Goal: Task Accomplishment & Management: Complete application form

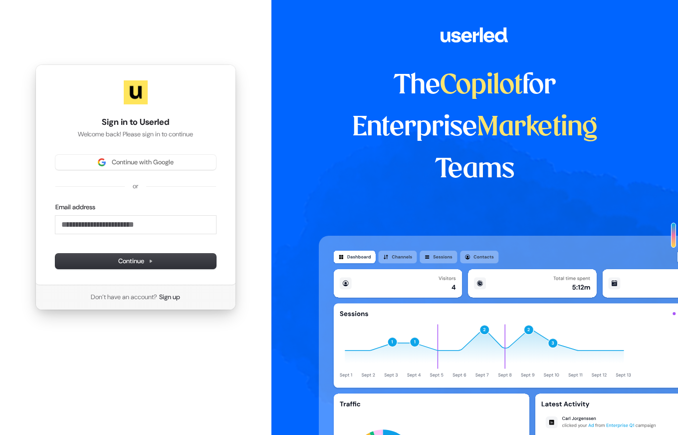
click at [142, 181] on div "Continue with Google or Email address Continue" at bounding box center [135, 212] width 161 height 114
click at [138, 220] on input "Email address" at bounding box center [135, 225] width 161 height 18
click at [146, 262] on span "Continue" at bounding box center [135, 260] width 35 height 9
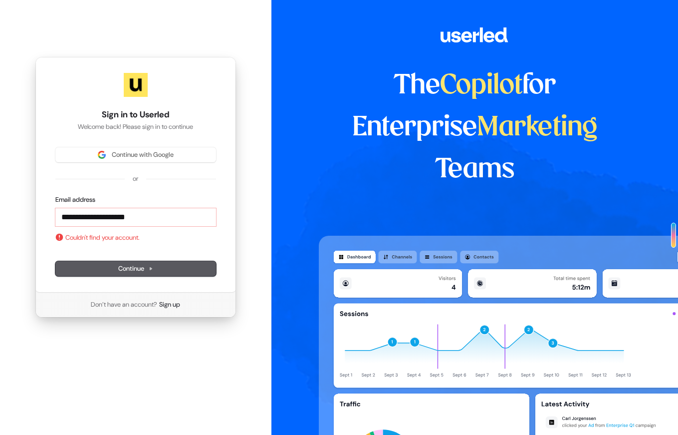
click at [136, 206] on div "**********" at bounding box center [135, 212] width 161 height 35
click at [131, 212] on input "**********" at bounding box center [135, 217] width 161 height 18
click at [55, 195] on button "submit" at bounding box center [55, 195] width 0 height 0
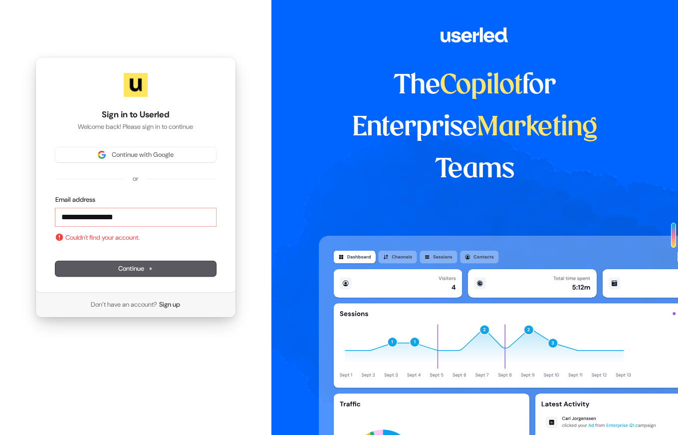
type input "**********"
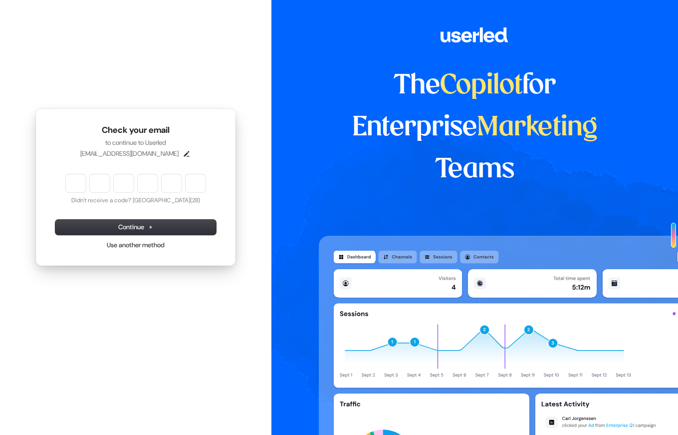
click at [115, 213] on div "Didn't receive a code? Resend (28) Continue Use another method" at bounding box center [135, 212] width 161 height 76
click at [73, 180] on input "Enter verification code" at bounding box center [146, 183] width 160 height 18
type input "******"
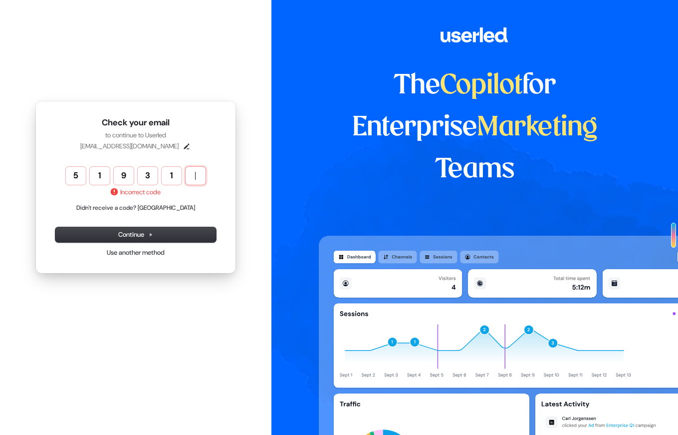
type input "******"
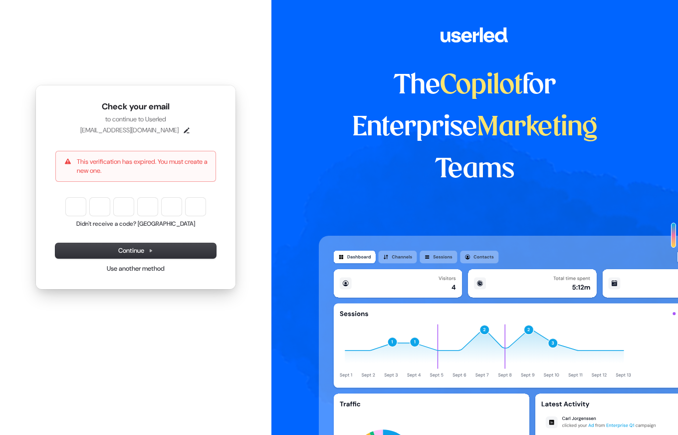
click at [120, 169] on p "This verification has expired. You must create a new one." at bounding box center [142, 166] width 131 height 18
click at [159, 223] on button "Didn't receive a code? Resend" at bounding box center [135, 224] width 119 height 8
click at [76, 210] on input "Enter verification code" at bounding box center [146, 207] width 160 height 18
type input "******"
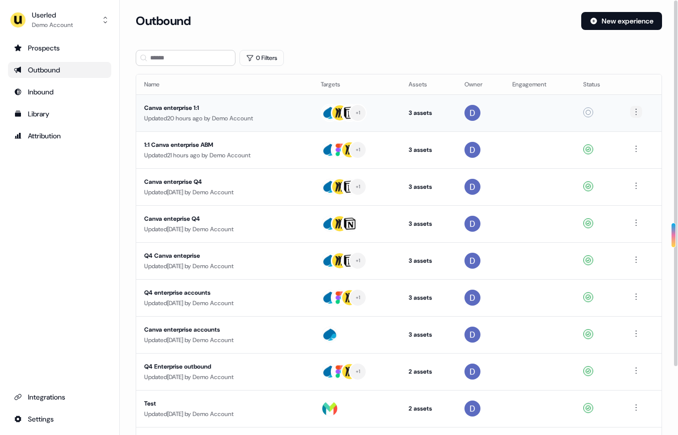
click at [639, 108] on html "19 For the best experience switch devices to a bigger screen. Go to Userled.io …" at bounding box center [339, 217] width 678 height 435
click at [623, 145] on span "Delete" at bounding box center [619, 146] width 17 height 8
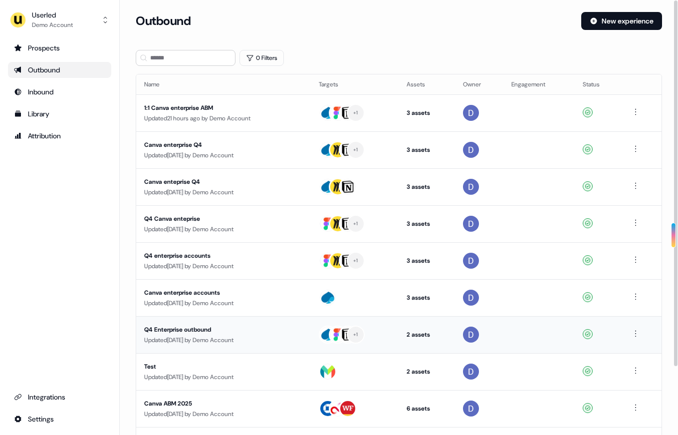
click at [193, 331] on div "Q4 Enterprise outbound" at bounding box center [223, 329] width 159 height 10
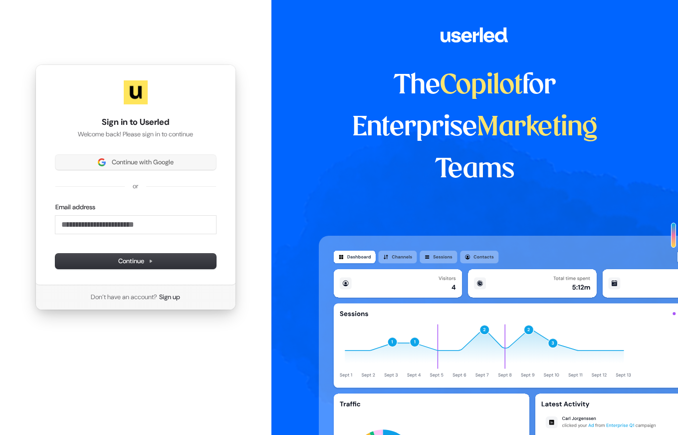
click at [134, 169] on div "Continue with Google or Email address Continue" at bounding box center [135, 212] width 161 height 114
click at [139, 161] on span "Continue with Google" at bounding box center [143, 162] width 62 height 9
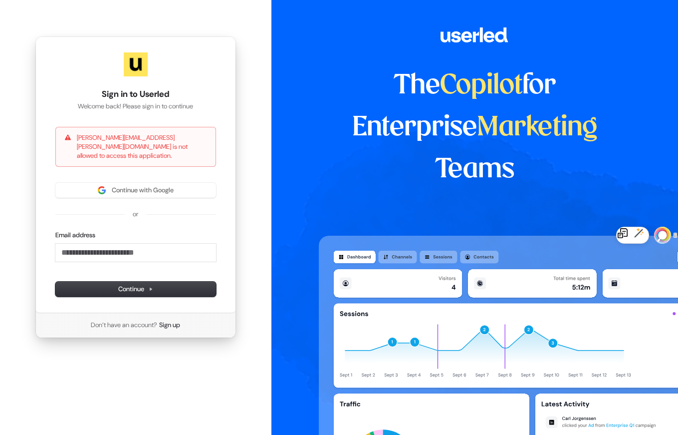
click at [176, 330] on div "Don’t have an account? Sign up" at bounding box center [135, 324] width 121 height 25
click at [172, 255] on input "Email address" at bounding box center [135, 252] width 161 height 18
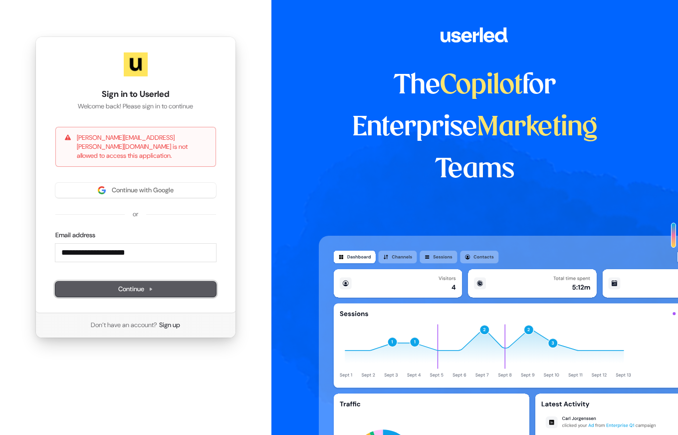
click at [139, 284] on span "Continue" at bounding box center [135, 288] width 35 height 9
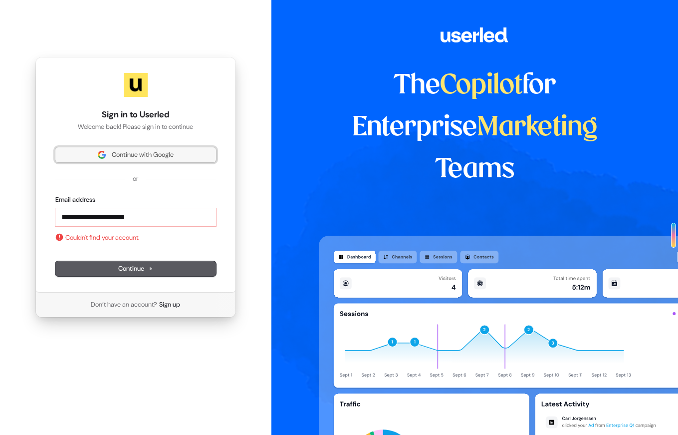
click at [107, 153] on span "Continue with Google" at bounding box center [135, 154] width 149 height 9
type input "**********"
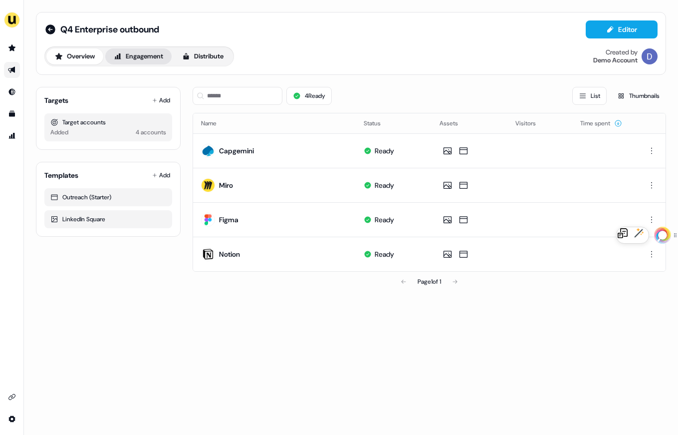
click at [156, 58] on button "Engagement" at bounding box center [138, 56] width 66 height 16
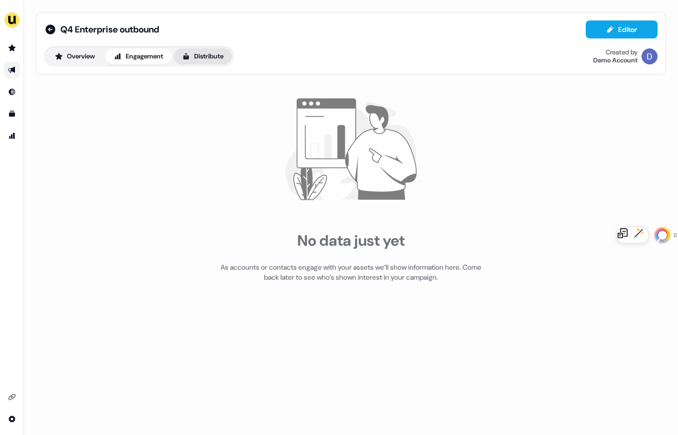
click at [203, 60] on button "Distribute" at bounding box center [203, 56] width 58 height 16
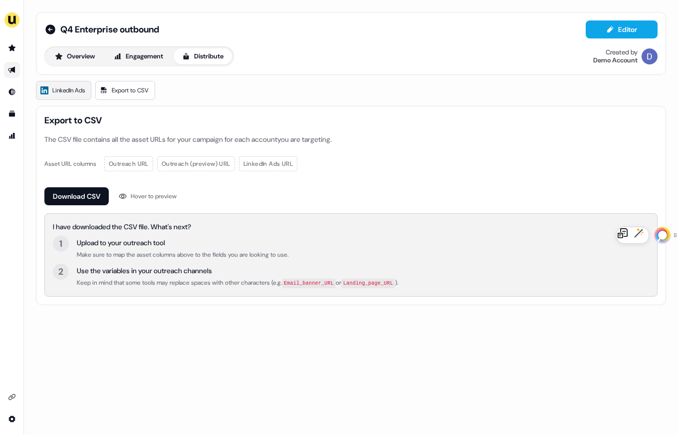
click at [73, 95] on span "LinkedIn Ads" at bounding box center [68, 90] width 32 height 10
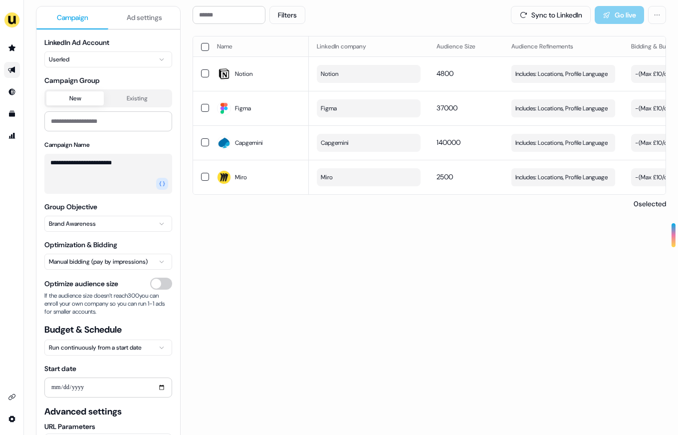
scroll to position [38, 0]
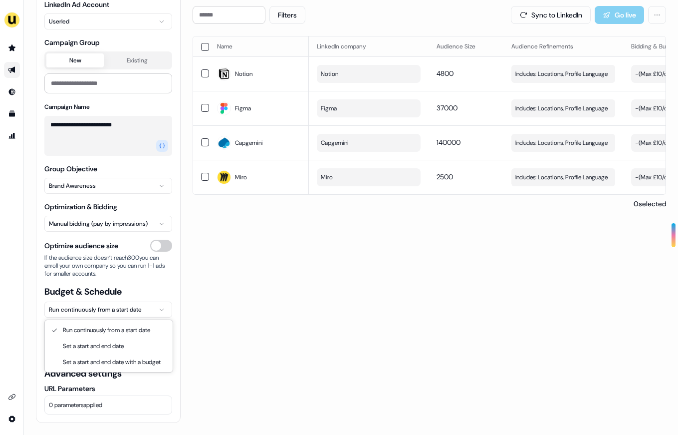
click at [134, 301] on html "**********" at bounding box center [339, 217] width 678 height 435
click at [242, 329] on html "**********" at bounding box center [339, 217] width 678 height 435
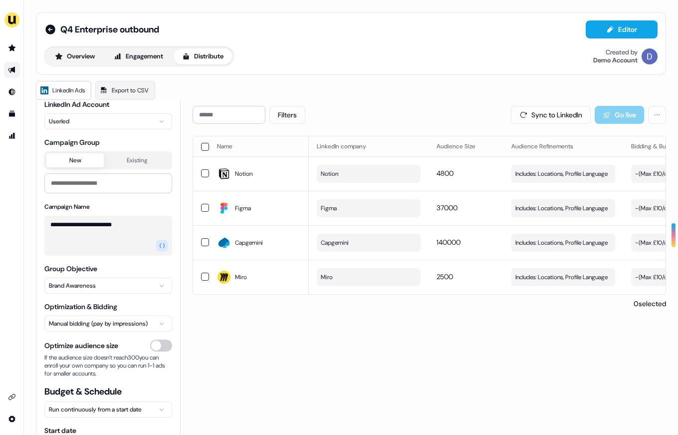
scroll to position [0, 0]
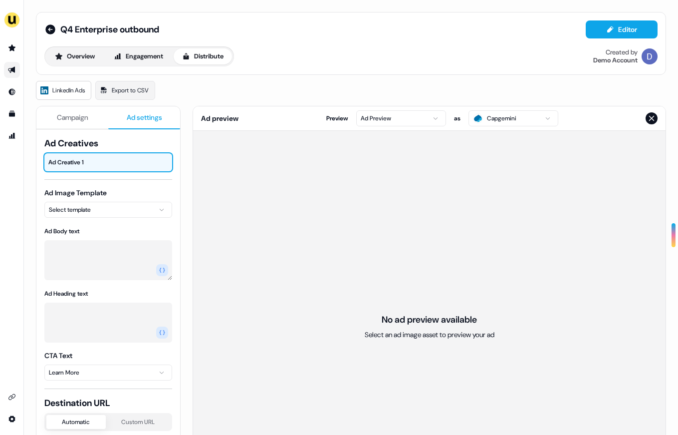
click at [130, 118] on span "Ad settings" at bounding box center [144, 117] width 35 height 10
click at [101, 208] on html "For the best experience switch devices to a bigger screen. Go to [DOMAIN_NAME] …" at bounding box center [339, 217] width 678 height 435
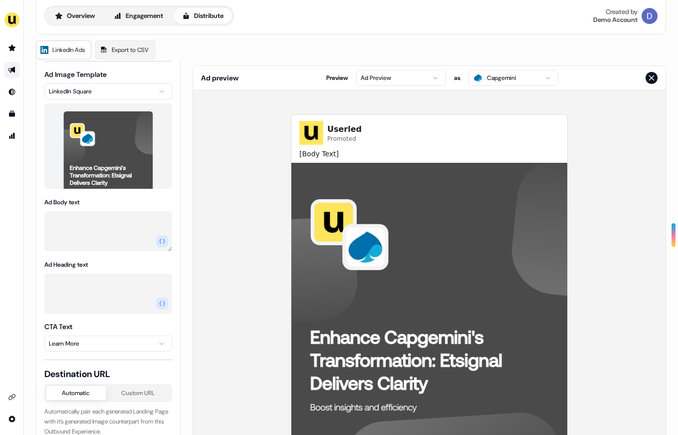
scroll to position [109, 0]
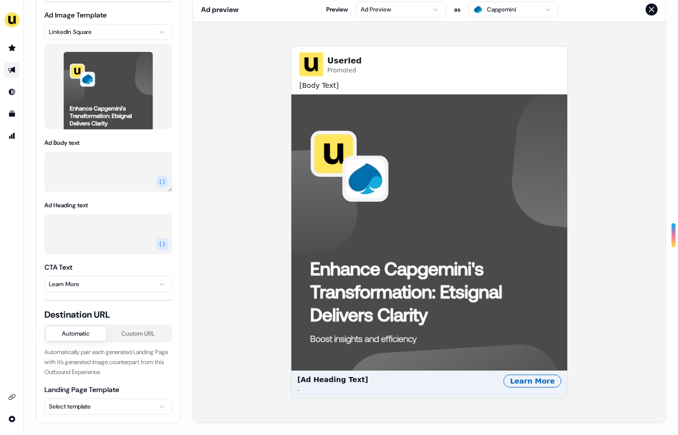
click at [135, 284] on html "For the best experience switch devices to a bigger screen. Go to [DOMAIN_NAME] …" at bounding box center [339, 217] width 678 height 435
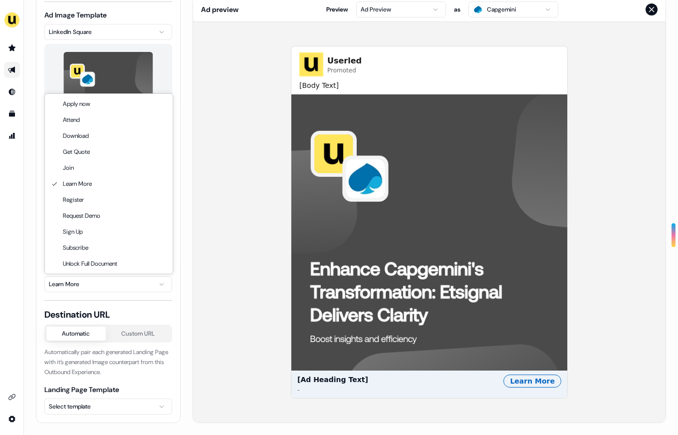
click at [113, 390] on html "For the best experience switch devices to a bigger screen. Go to [DOMAIN_NAME] …" at bounding box center [339, 217] width 678 height 435
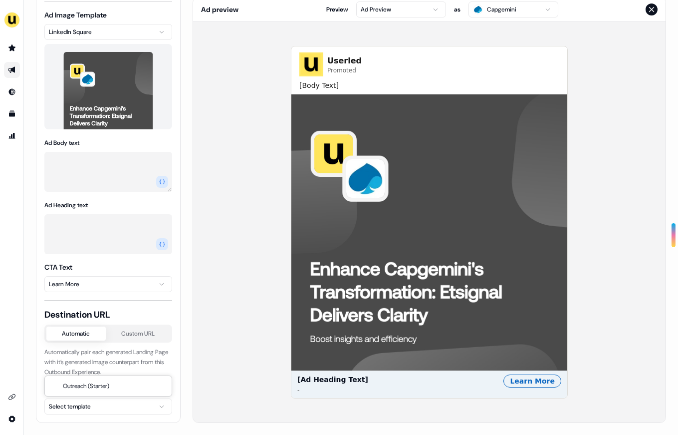
click at [112, 400] on html "For the best experience switch devices to a bigger screen. Go to [DOMAIN_NAME] …" at bounding box center [339, 217] width 678 height 435
click at [115, 358] on html "For the best experience switch devices to a bigger screen. Go to [DOMAIN_NAME] …" at bounding box center [339, 217] width 678 height 435
click at [121, 404] on html "For the best experience switch devices to a bigger screen. Go to [DOMAIN_NAME] …" at bounding box center [339, 217] width 678 height 435
click at [120, 349] on html "For the best experience switch devices to a bigger screen. Go to [DOMAIN_NAME] …" at bounding box center [339, 217] width 678 height 435
click at [123, 401] on html "For the best experience switch devices to a bigger screen. Go to [DOMAIN_NAME] …" at bounding box center [339, 217] width 678 height 435
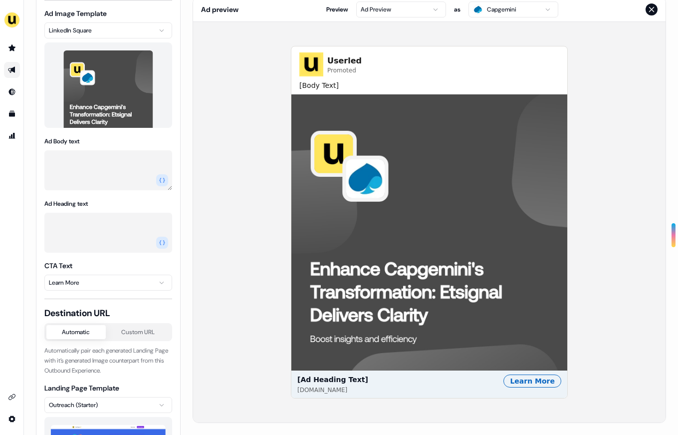
scroll to position [0, 0]
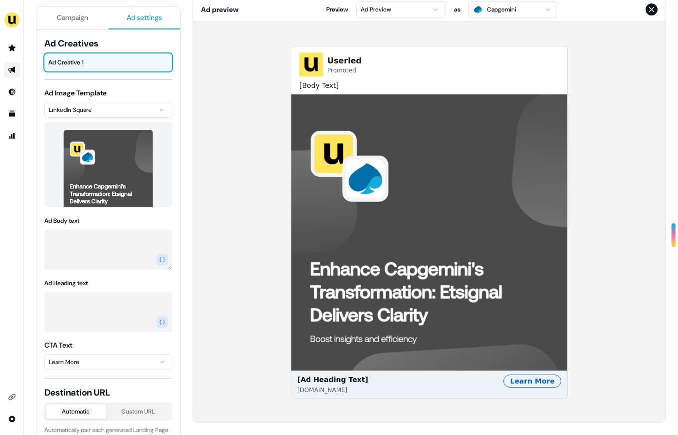
click at [405, 12] on html "For the best experience switch devices to a bigger screen. Go to [DOMAIN_NAME] …" at bounding box center [339, 217] width 678 height 435
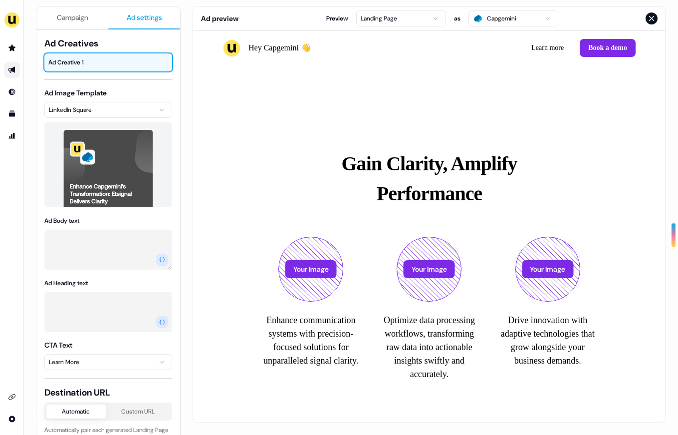
scroll to position [81, 0]
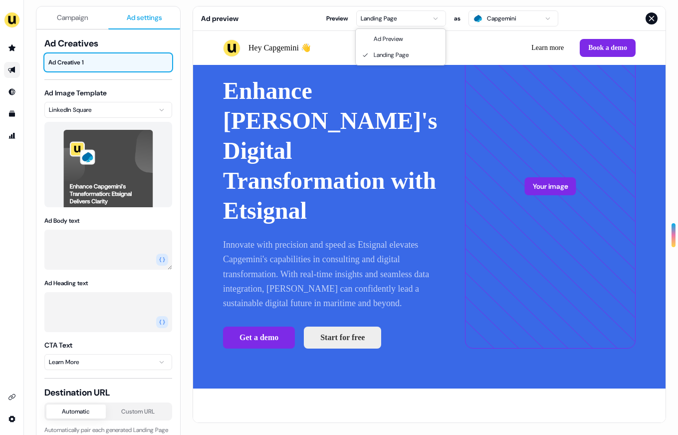
click at [384, 19] on html "For the best experience switch devices to a bigger screen. Go to [DOMAIN_NAME] …" at bounding box center [339, 217] width 678 height 435
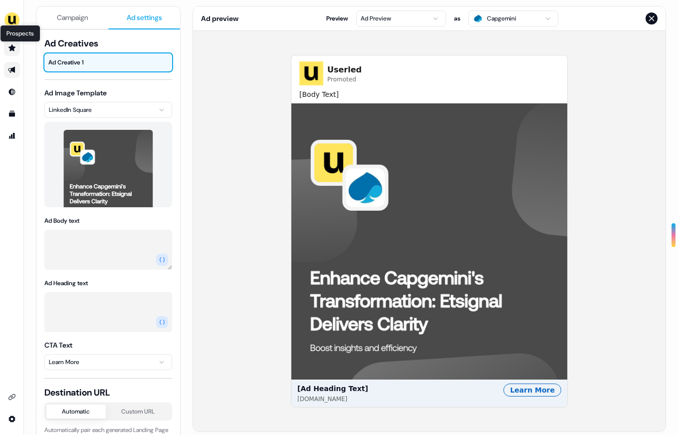
click at [11, 45] on icon "Go to prospects" at bounding box center [11, 47] width 7 height 6
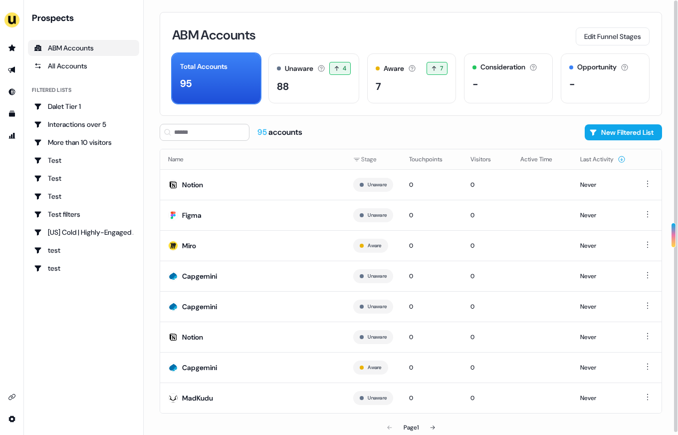
click at [16, 80] on ul "side nav menu" at bounding box center [11, 92] width 23 height 104
click at [15, 67] on icon "Go to outbound experience" at bounding box center [12, 70] width 8 height 8
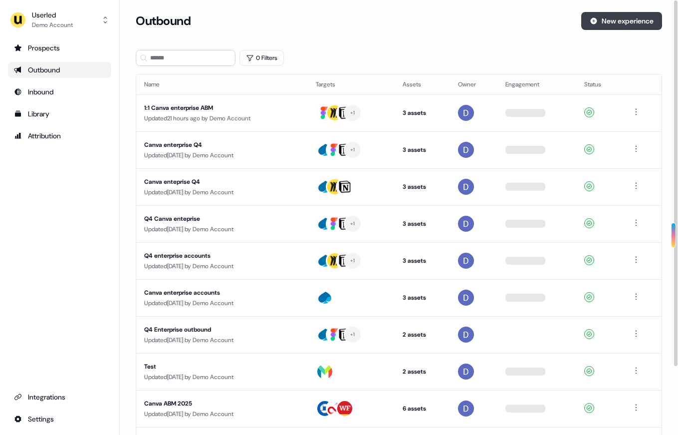
click at [614, 25] on button "New experience" at bounding box center [621, 21] width 81 height 18
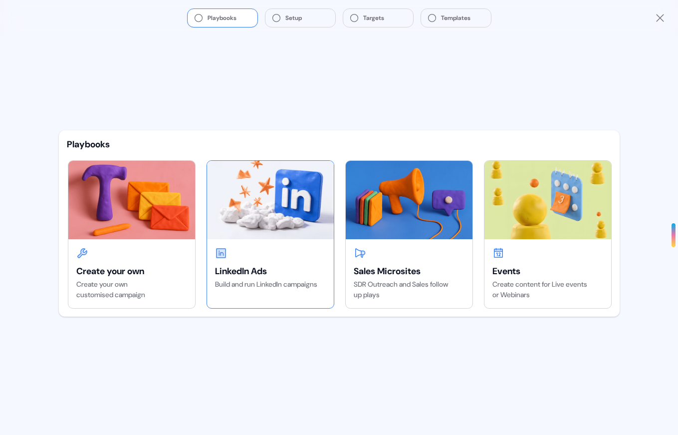
click at [224, 242] on div "LinkedIn Ads Build and run LinkedIn campaigns" at bounding box center [270, 268] width 127 height 58
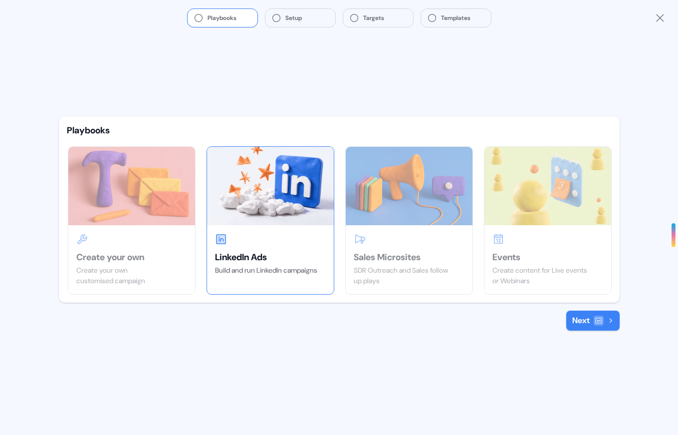
click at [587, 316] on button "Next" at bounding box center [592, 320] width 53 height 20
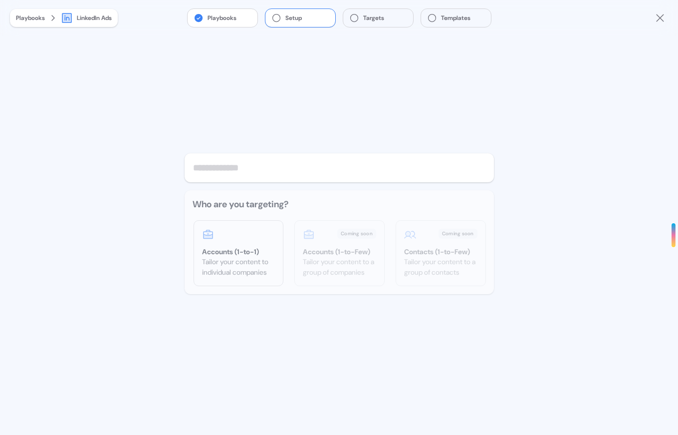
click at [245, 173] on input "text" at bounding box center [339, 167] width 309 height 29
type input "****"
click at [228, 245] on div "Accounts (1-to-1) Tailor your content to individual companies" at bounding box center [238, 253] width 89 height 65
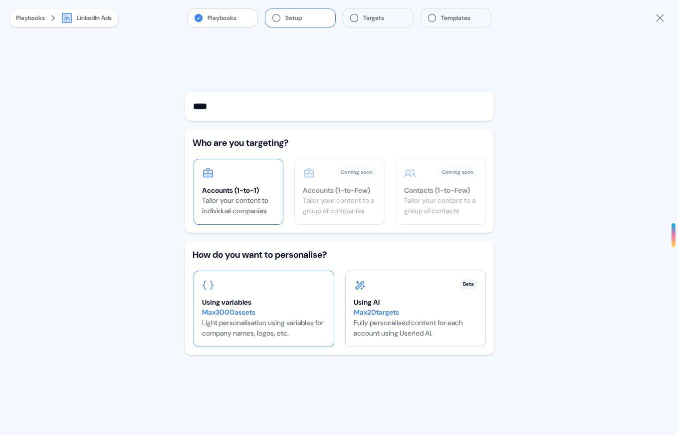
click at [279, 305] on div "Using variables" at bounding box center [264, 302] width 124 height 10
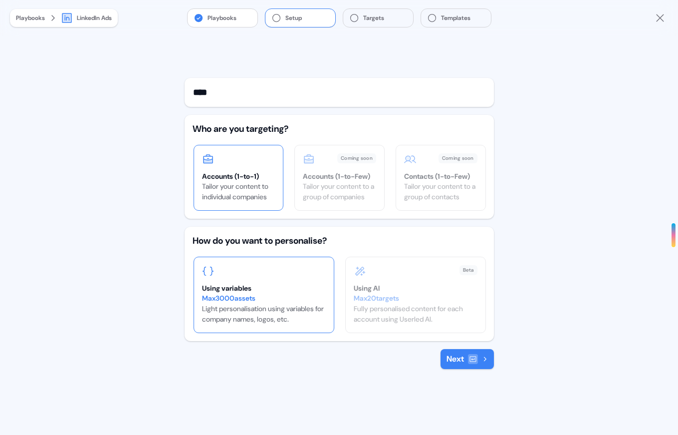
click at [441, 360] on button "Next" at bounding box center [467, 359] width 53 height 20
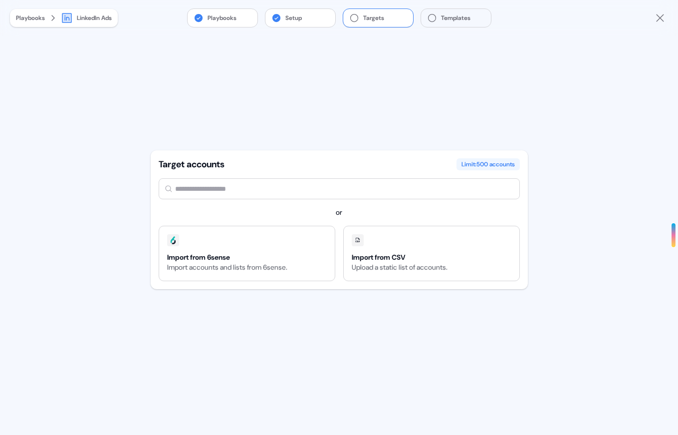
click at [306, 188] on input "text" at bounding box center [339, 188] width 361 height 21
type input "*********"
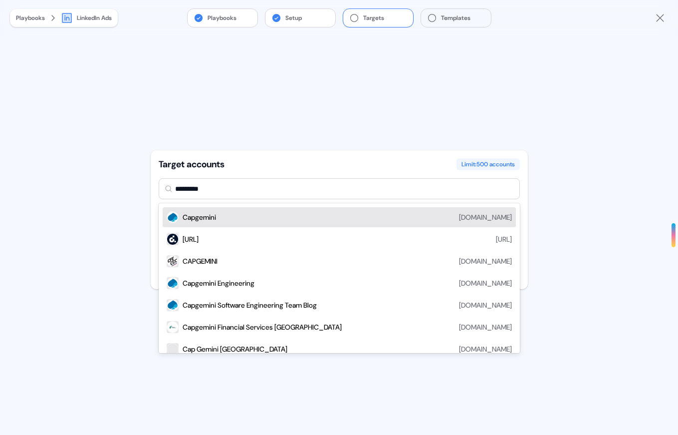
click at [300, 217] on div "Capgemini [DOMAIN_NAME]" at bounding box center [347, 217] width 329 height 12
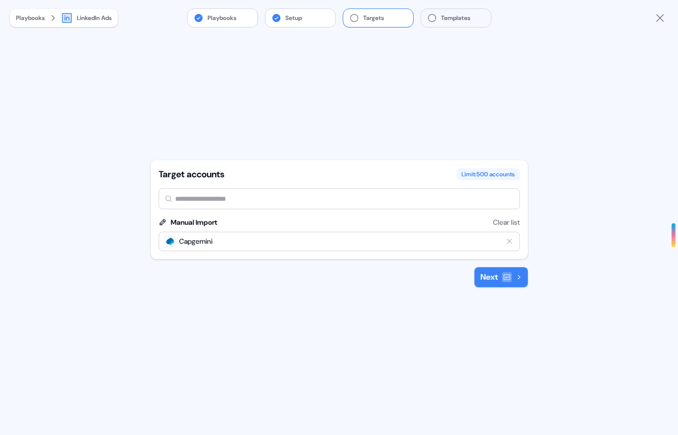
click at [495, 277] on button "Next" at bounding box center [500, 277] width 53 height 20
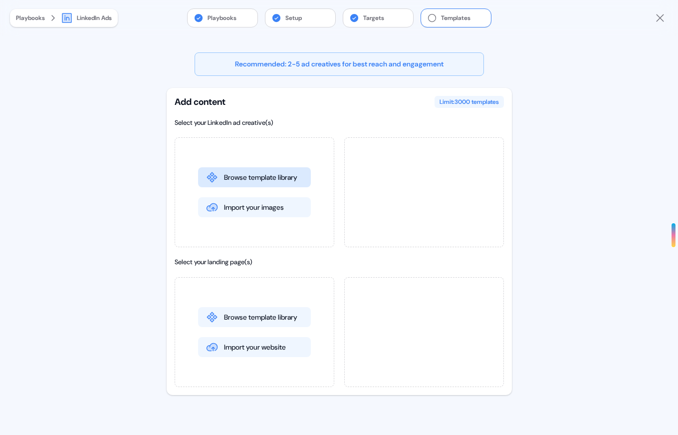
click at [261, 172] on button "Browse template library" at bounding box center [254, 177] width 113 height 20
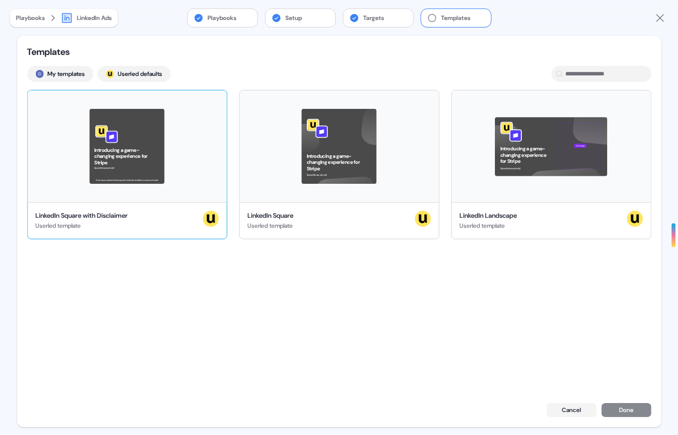
click at [116, 161] on div "Introducing a game-changing experience for Stripe See what we can do! This ad w…" at bounding box center [126, 146] width 199 height 112
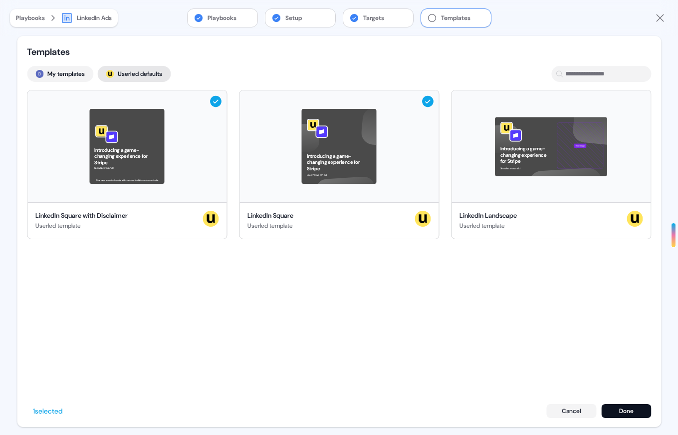
click at [150, 78] on button "; Userled defaults" at bounding box center [133, 74] width 73 height 16
click at [70, 69] on button "My templates" at bounding box center [60, 74] width 66 height 16
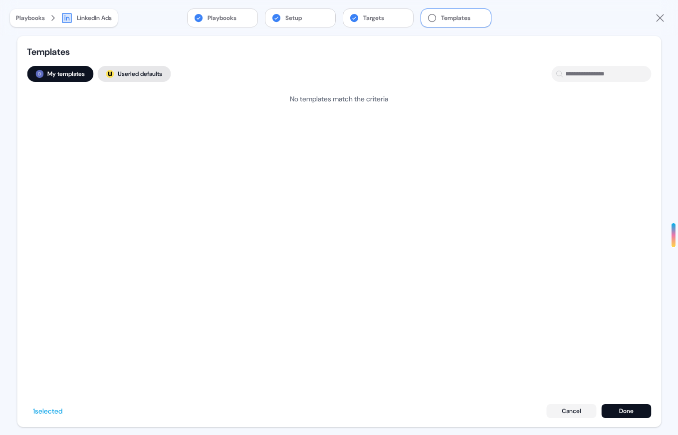
click at [136, 73] on button "; Userled defaults" at bounding box center [133, 74] width 73 height 16
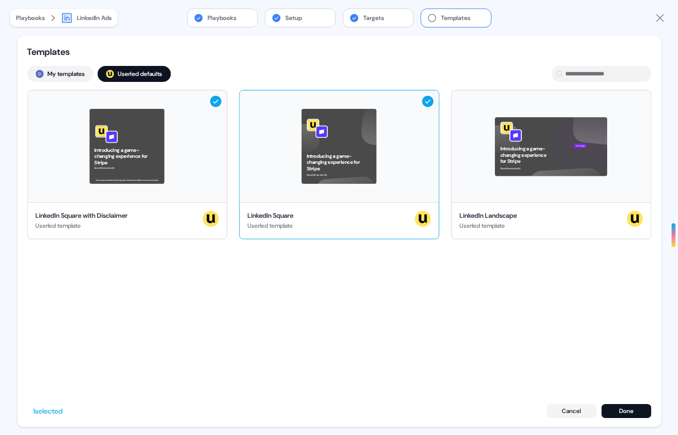
click at [347, 148] on div "Introducing a game-changing experience for Stripe See what we can do!" at bounding box center [338, 146] width 199 height 112
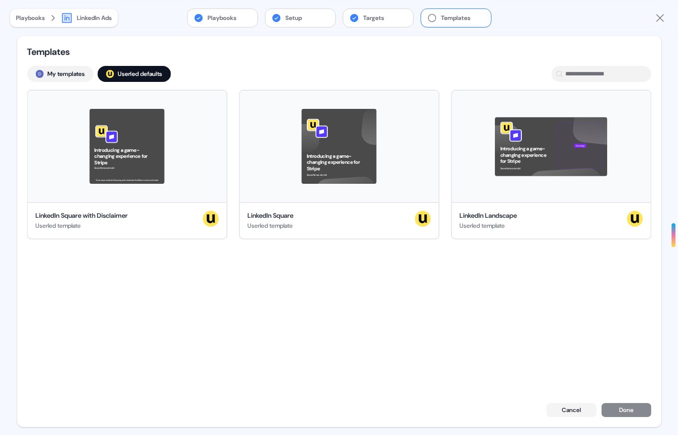
click at [634, 408] on div "Cancel Done" at bounding box center [598, 410] width 105 height 14
click at [405, 178] on div "Introducing a game-changing experience for Stripe See what we can do!" at bounding box center [338, 146] width 199 height 112
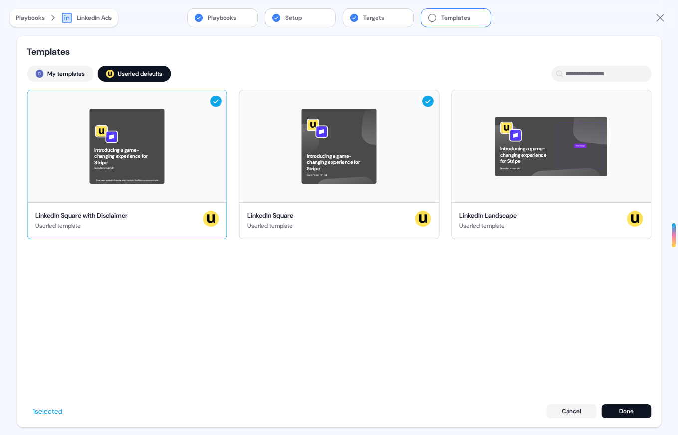
click at [207, 94] on div "Introducing a game-changing experience for Stripe See what we can do! This ad w…" at bounding box center [126, 146] width 199 height 112
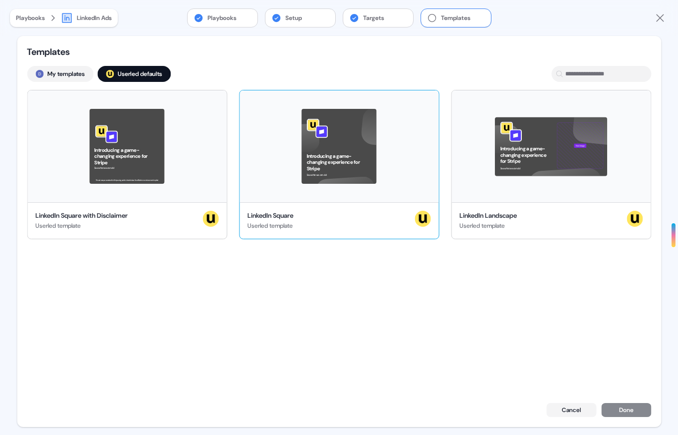
click at [427, 116] on div "Introducing a game-changing experience for Stripe See what we can do!" at bounding box center [338, 146] width 199 height 112
click at [427, 113] on div "Introducing a game-changing experience for Stripe See what we can do!" at bounding box center [338, 146] width 199 height 112
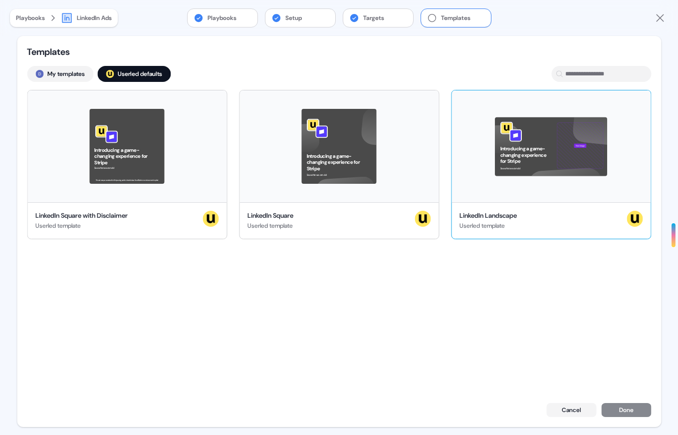
click at [519, 114] on div "Introducing a game-changing experience for Stripe See what we can do! Your image" at bounding box center [551, 146] width 199 height 112
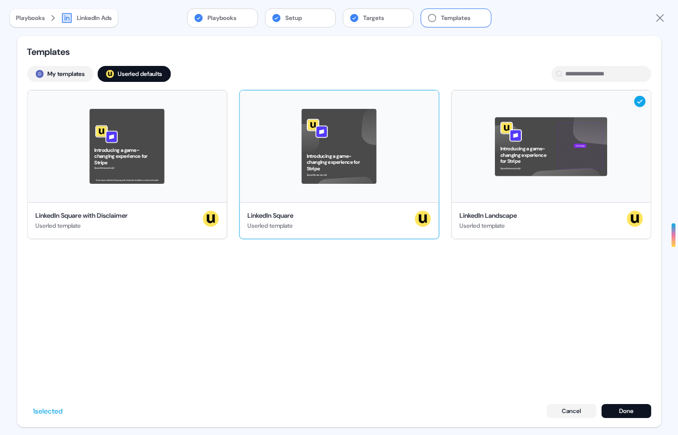
click at [413, 121] on div "Introducing a game-changing experience for Stripe See what we can do!" at bounding box center [338, 146] width 199 height 112
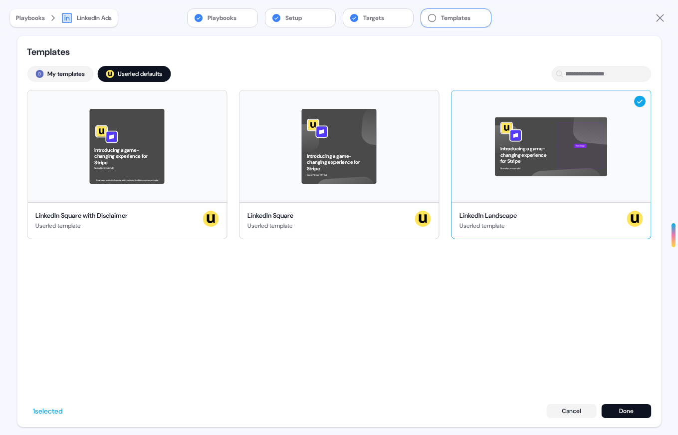
click at [506, 119] on div "Introducing a game-changing experience for Stripe See what we can do! Your image" at bounding box center [551, 146] width 199 height 112
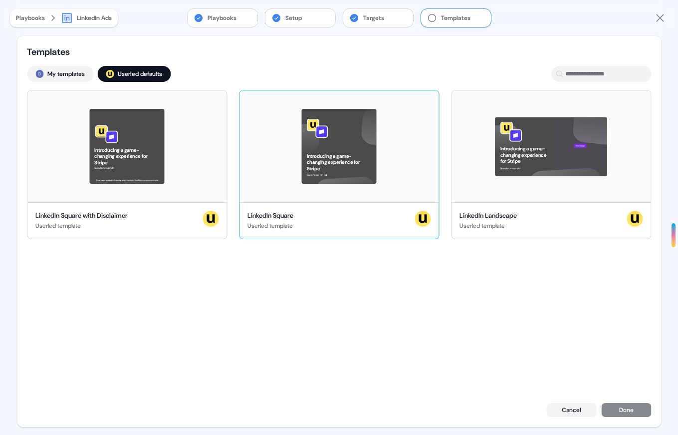
click at [434, 118] on div "Introducing a game-changing experience for Stripe See what we can do!" at bounding box center [338, 146] width 199 height 112
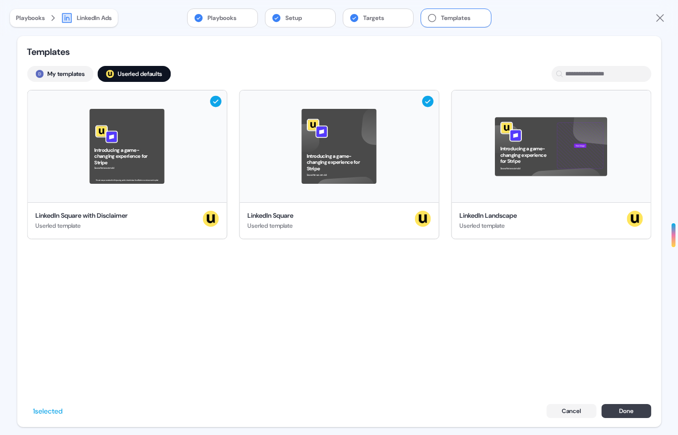
click at [630, 407] on button "Done" at bounding box center [626, 411] width 50 height 14
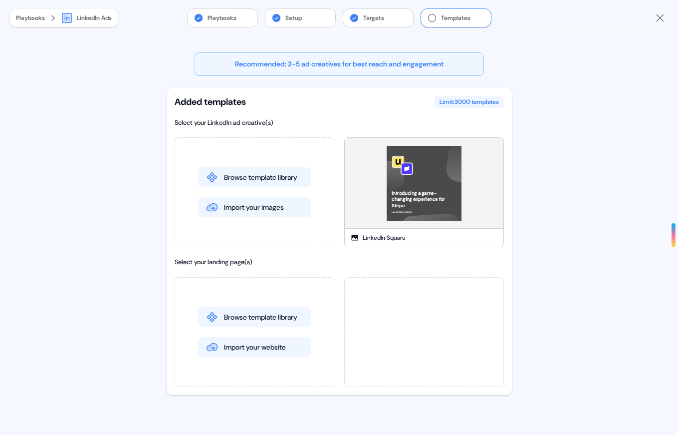
click at [421, 324] on div at bounding box center [424, 332] width 160 height 110
click at [258, 315] on button "Browse template library" at bounding box center [254, 317] width 113 height 20
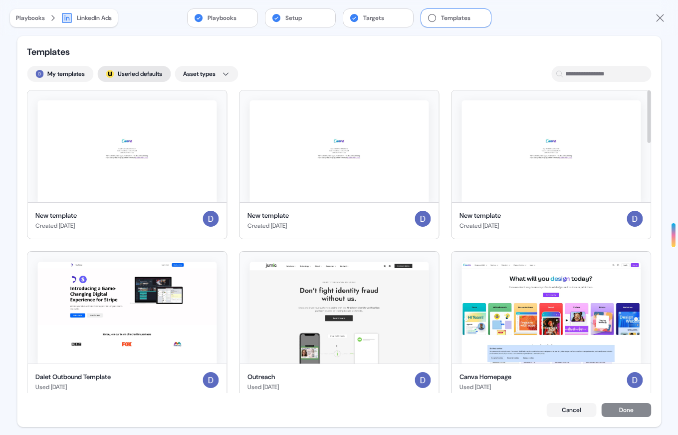
click at [145, 74] on button "; Userled defaults" at bounding box center [133, 74] width 73 height 16
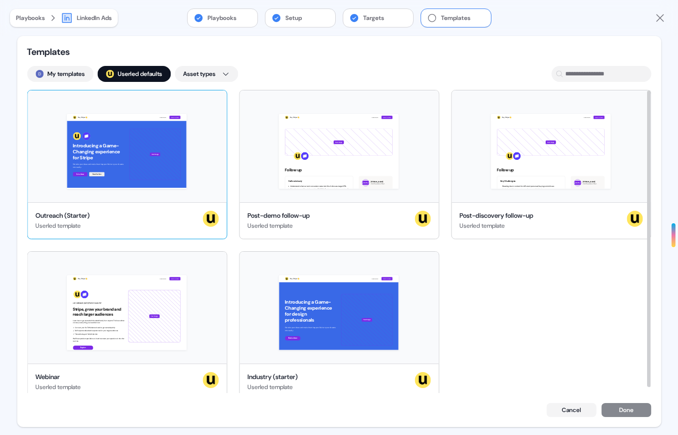
click at [184, 144] on div "Hey Stripe 👋 Learn more Book a demo Introducing a Game-Changing experience for …" at bounding box center [126, 146] width 199 height 112
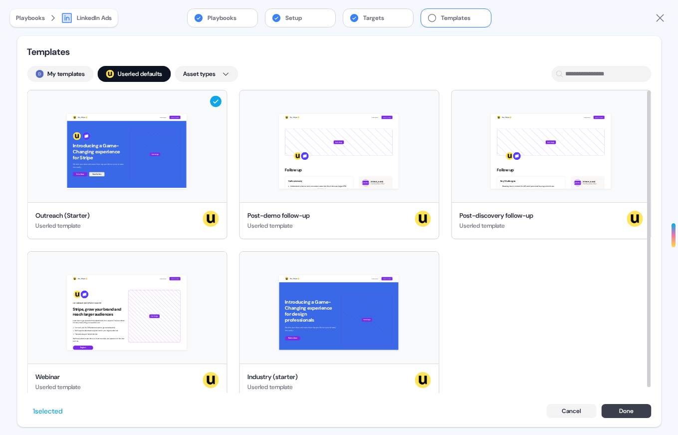
click at [621, 412] on button "Done" at bounding box center [626, 411] width 50 height 14
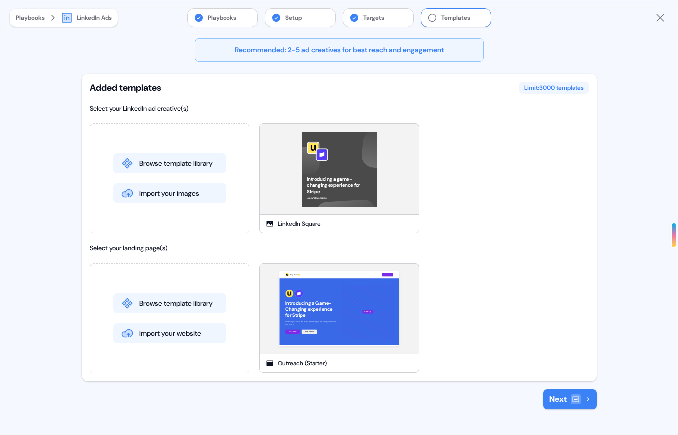
click at [294, 47] on div "Recommended: 2-5 ad creatives for best reach and engagement" at bounding box center [339, 49] width 289 height 23
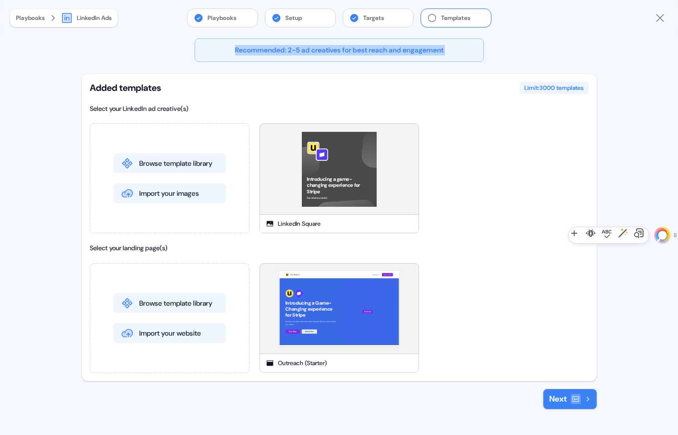
click at [310, 60] on div "Recommended: 2-5 ad creatives for best reach and engagement" at bounding box center [339, 49] width 289 height 23
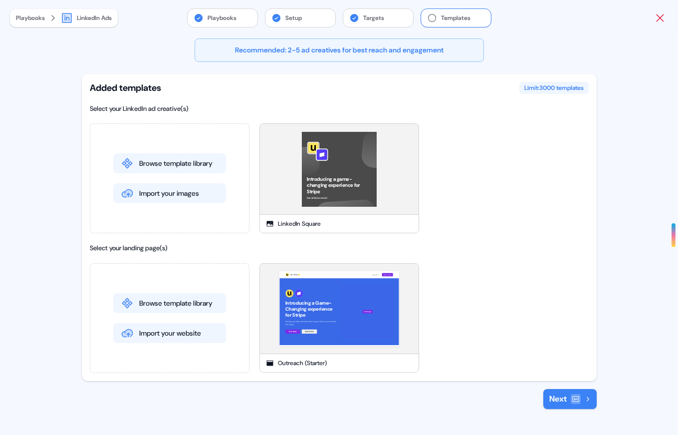
click at [661, 17] on icon "Close" at bounding box center [659, 17] width 7 height 7
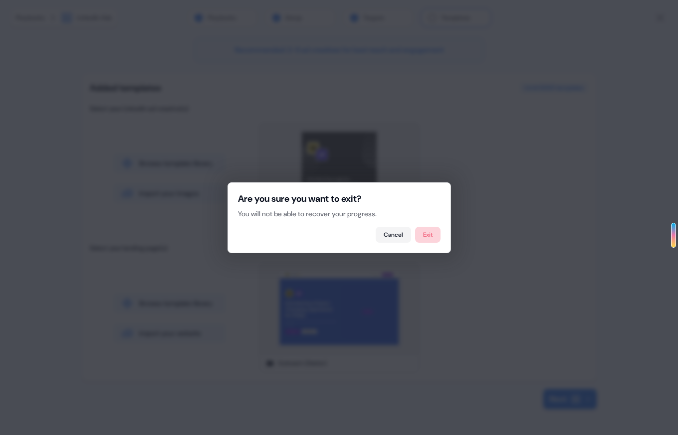
click at [424, 236] on button "Exit" at bounding box center [427, 235] width 25 height 16
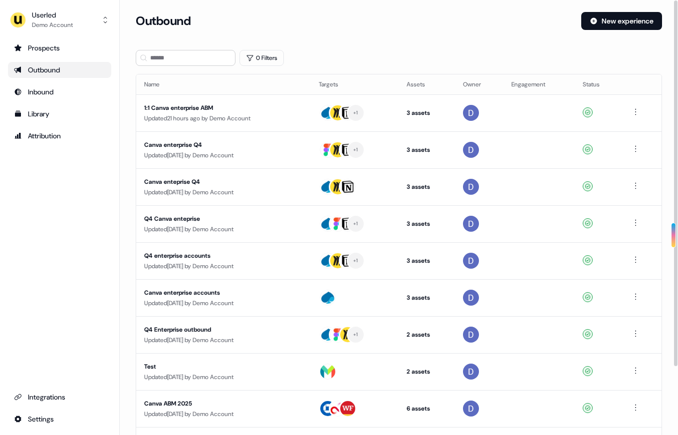
click at [607, 32] on div "Outbound New experience" at bounding box center [399, 27] width 526 height 30
click at [607, 23] on button "New experience" at bounding box center [621, 21] width 81 height 18
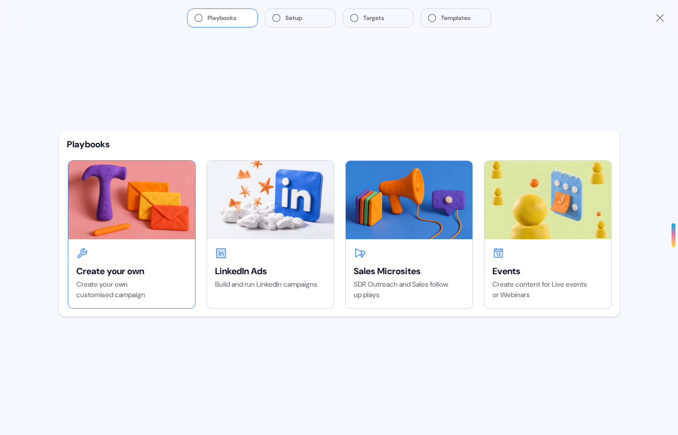
click at [84, 249] on icon at bounding box center [82, 253] width 10 height 10
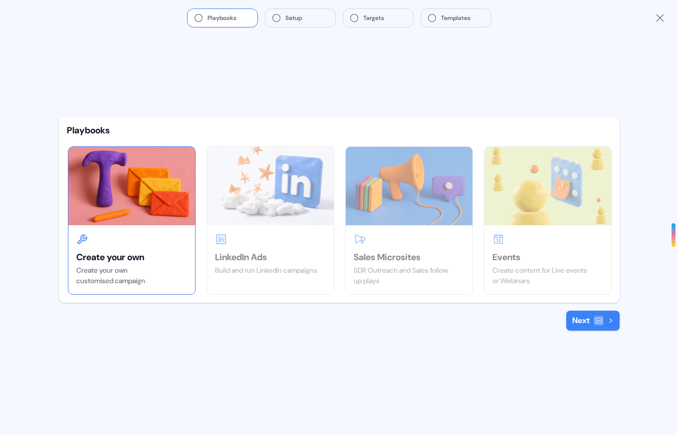
click at [604, 320] on button "Next" at bounding box center [592, 320] width 53 height 20
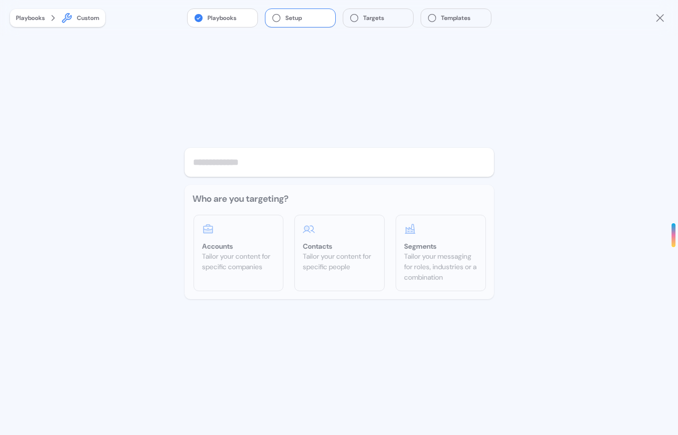
click at [232, 170] on input "text" at bounding box center [339, 162] width 309 height 29
type input "*"
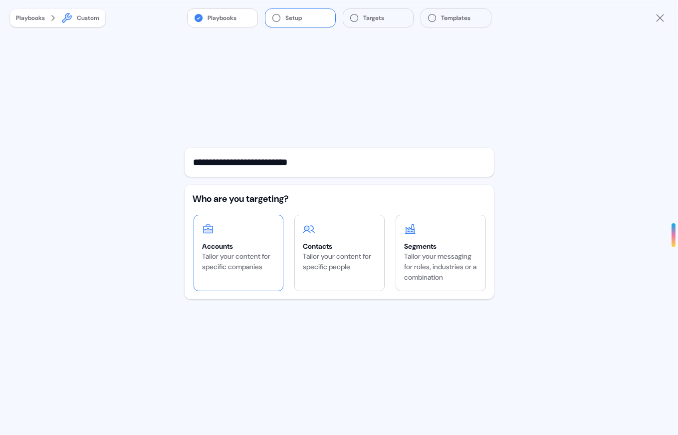
type input "**********"
click at [225, 241] on div "Accounts" at bounding box center [238, 246] width 73 height 10
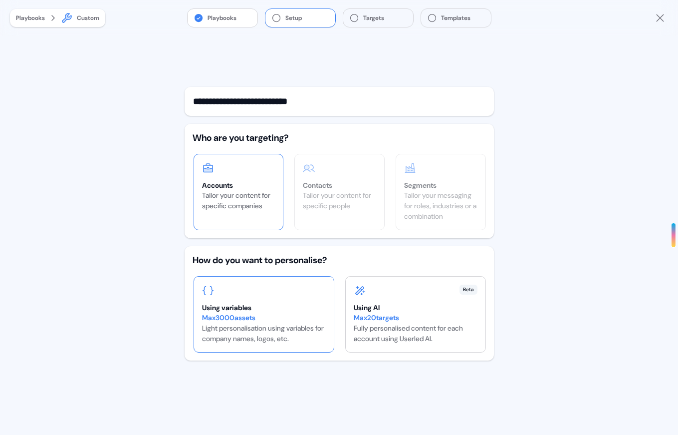
click at [289, 311] on div "Using variables" at bounding box center [264, 307] width 124 height 10
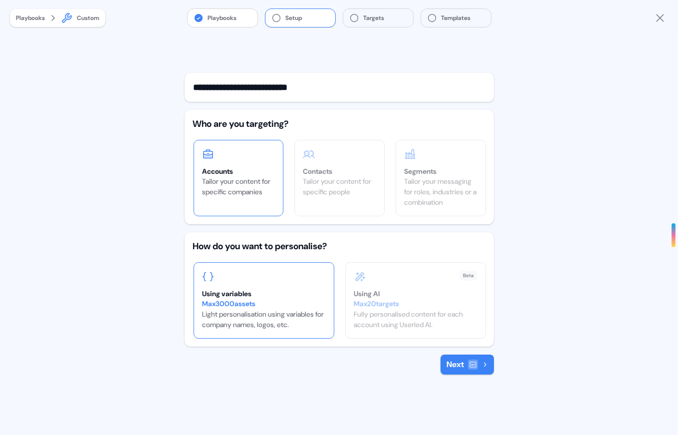
click at [445, 372] on button "Next" at bounding box center [467, 364] width 53 height 20
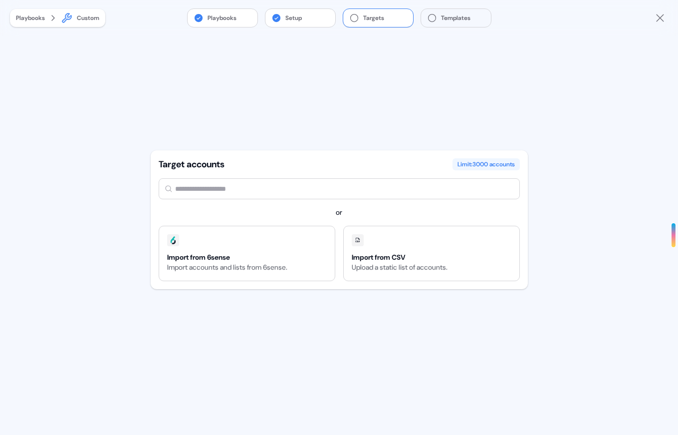
click at [277, 186] on input "text" at bounding box center [339, 188] width 361 height 21
type input "*********"
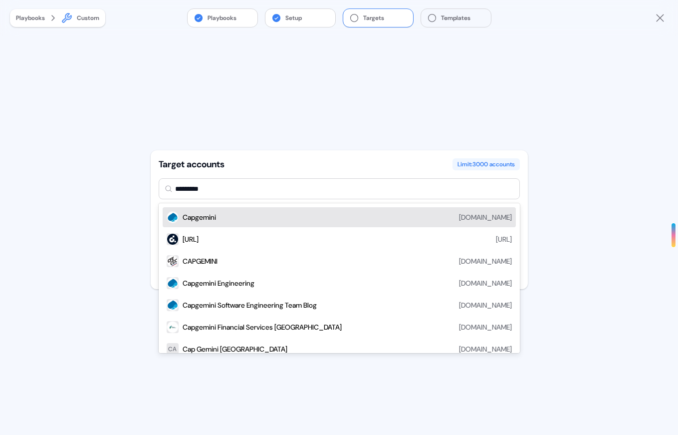
click at [244, 220] on div "Capgemini [DOMAIN_NAME]" at bounding box center [347, 217] width 329 height 12
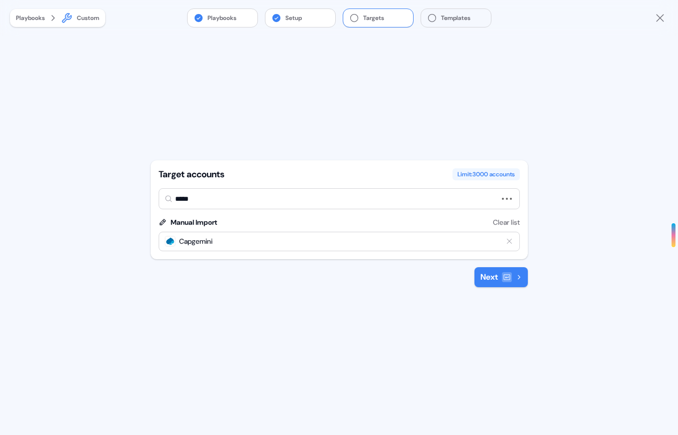
type input "******"
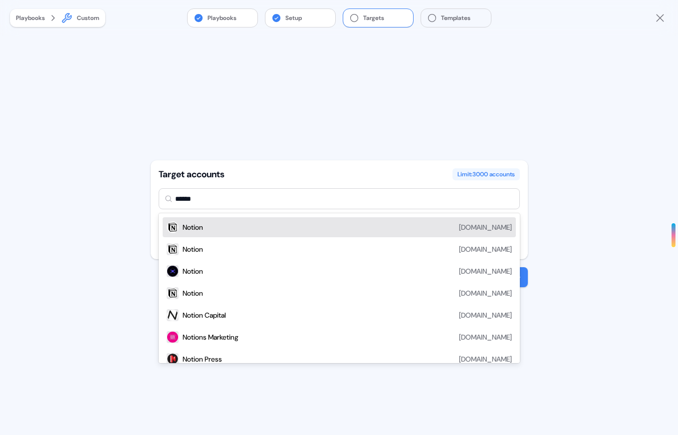
click at [248, 226] on div "Notion [DOMAIN_NAME]" at bounding box center [347, 227] width 329 height 12
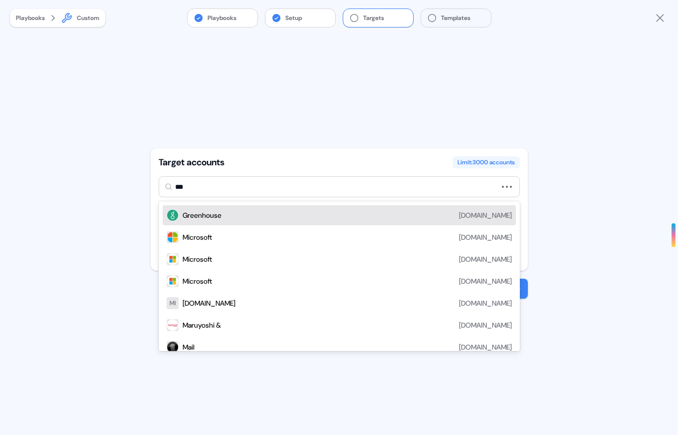
type input "****"
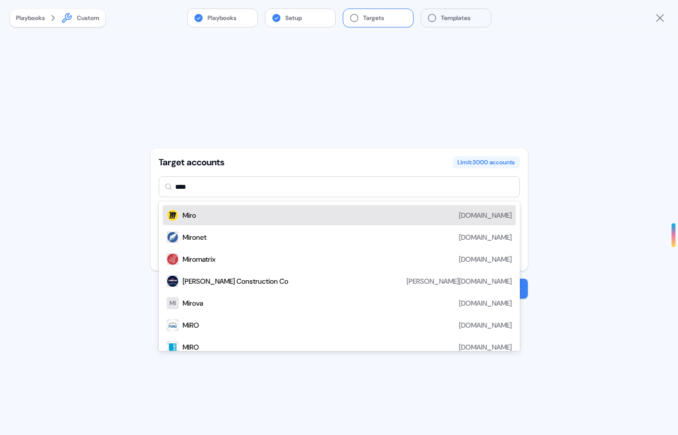
click at [222, 220] on div "[PERSON_NAME][DOMAIN_NAME]" at bounding box center [347, 215] width 329 height 12
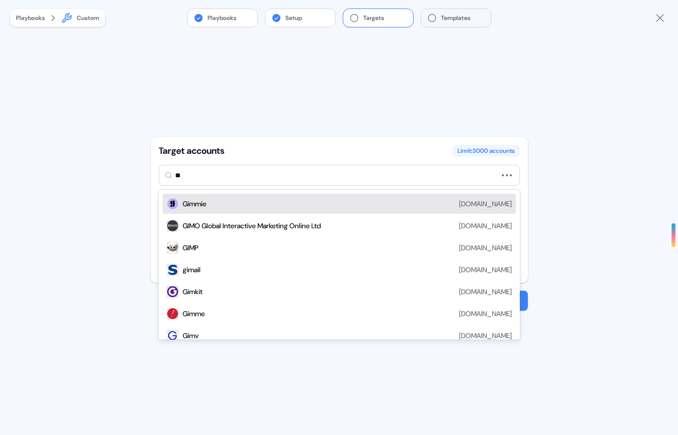
type input "*"
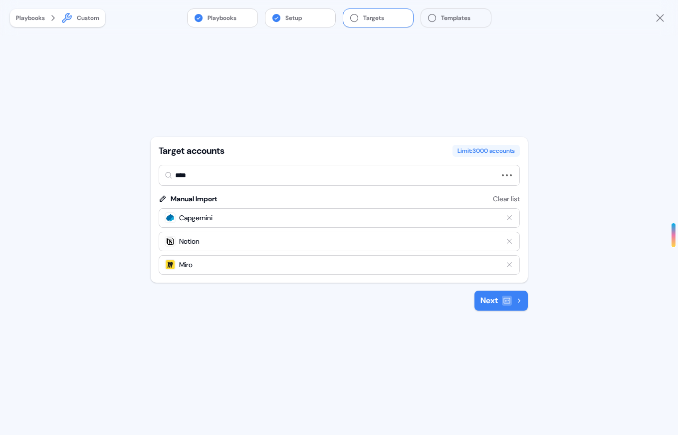
type input "*****"
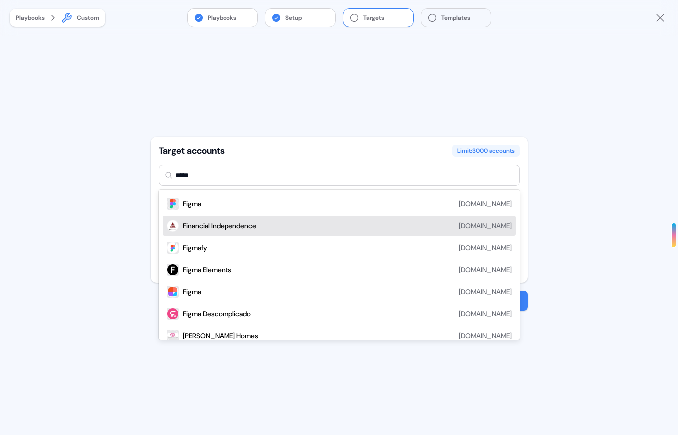
click at [226, 207] on div "Figma [DOMAIN_NAME]" at bounding box center [347, 204] width 329 height 12
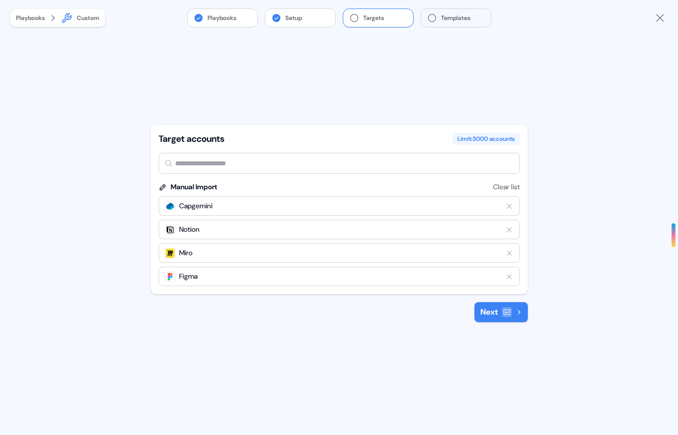
click at [503, 310] on icon at bounding box center [507, 312] width 8 height 8
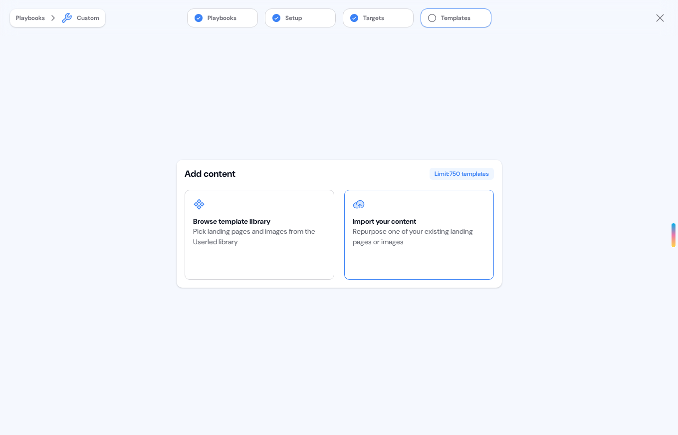
click at [380, 241] on div "Repurpose one of your existing landing pages or images" at bounding box center [419, 236] width 133 height 21
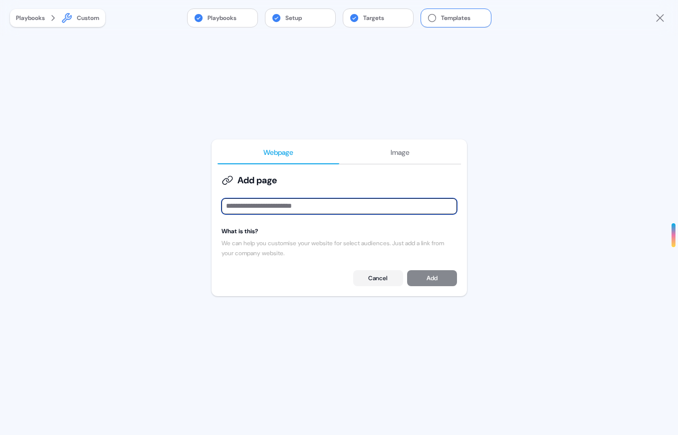
click at [330, 204] on input at bounding box center [339, 206] width 235 height 16
paste input "**********"
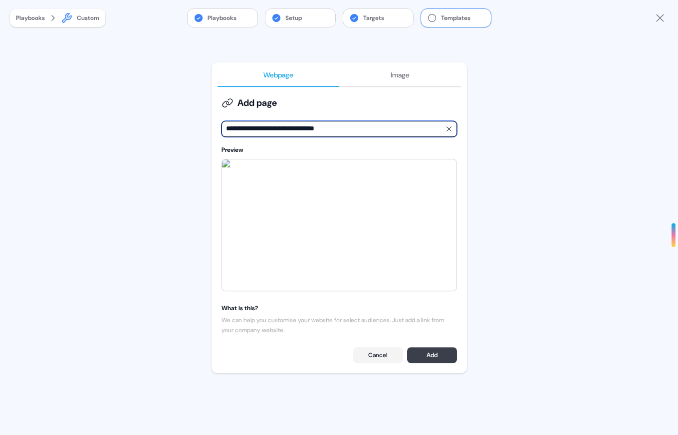
type input "**********"
click at [421, 361] on button "Add" at bounding box center [432, 355] width 50 height 16
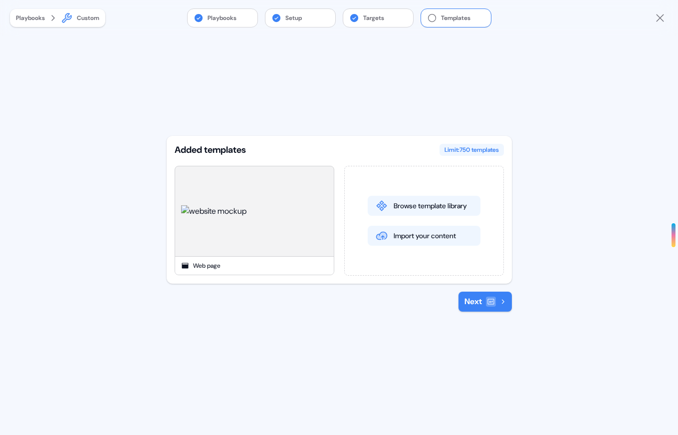
click at [487, 300] on icon at bounding box center [491, 301] width 8 height 8
click at [282, 210] on img at bounding box center [254, 211] width 159 height 24
click at [334, 167] on icon at bounding box center [332, 167] width 7 height 7
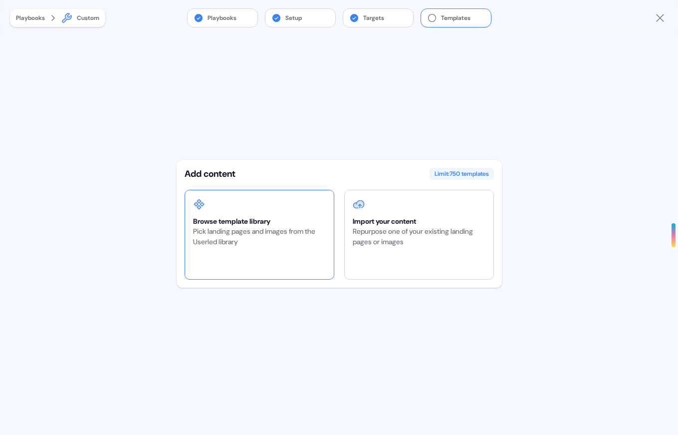
click at [271, 211] on div "Browse template library Pick landing pages and images from the Userled library" at bounding box center [259, 234] width 149 height 89
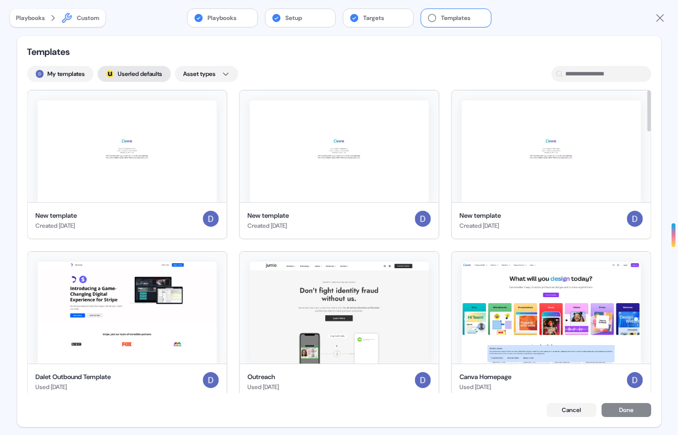
click at [156, 74] on button "; Userled defaults" at bounding box center [133, 74] width 73 height 16
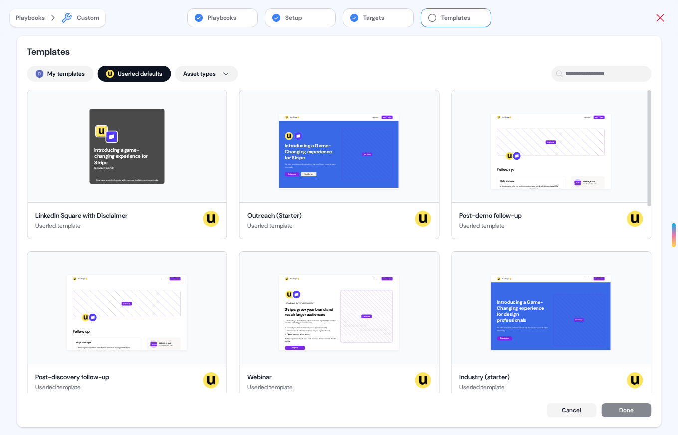
click at [662, 13] on icon "Close" at bounding box center [660, 18] width 12 height 12
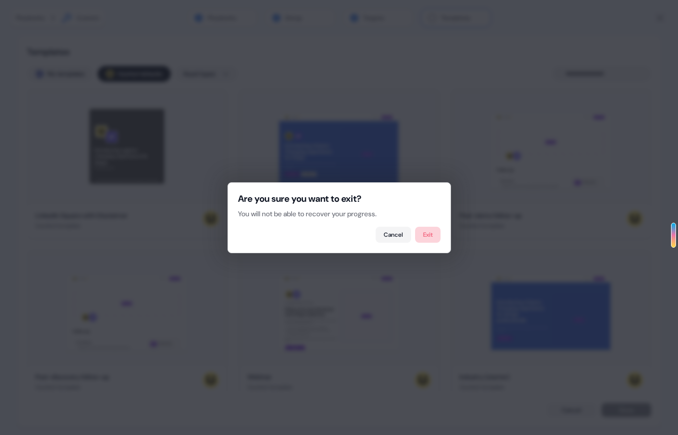
click at [419, 232] on button "Exit" at bounding box center [427, 235] width 25 height 16
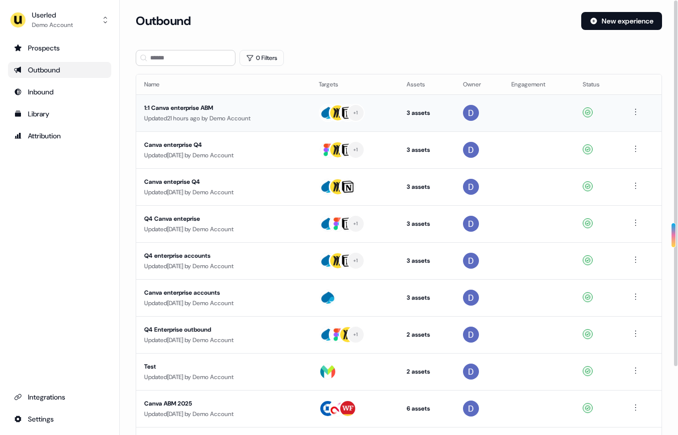
click at [177, 125] on td "1:1 Canva enterprise ABM Updated 21 hours ago by Demo Account" at bounding box center [223, 112] width 175 height 37
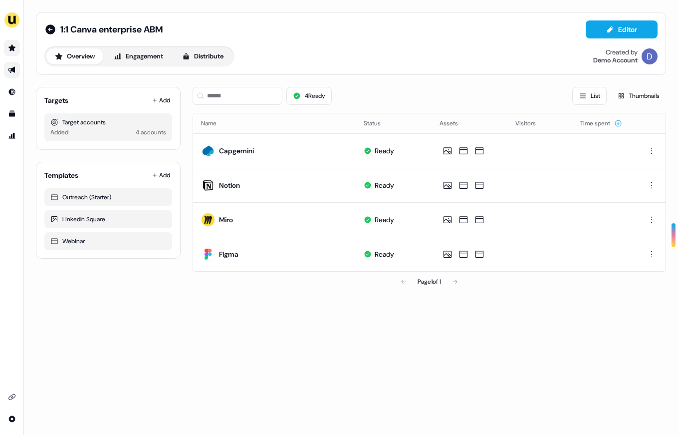
click at [11, 46] on icon "Go to prospects" at bounding box center [11, 47] width 7 height 6
click at [16, 49] on link "Go to prospects" at bounding box center [12, 48] width 16 height 16
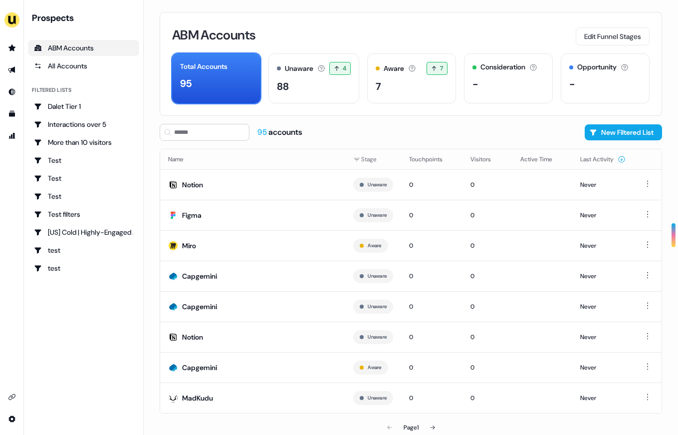
click at [69, 52] on div "ABM Accounts" at bounding box center [83, 48] width 99 height 10
click at [18, 43] on link "Go to prospects" at bounding box center [12, 48] width 16 height 16
click at [13, 132] on icon "Go to attribution" at bounding box center [12, 136] width 8 height 8
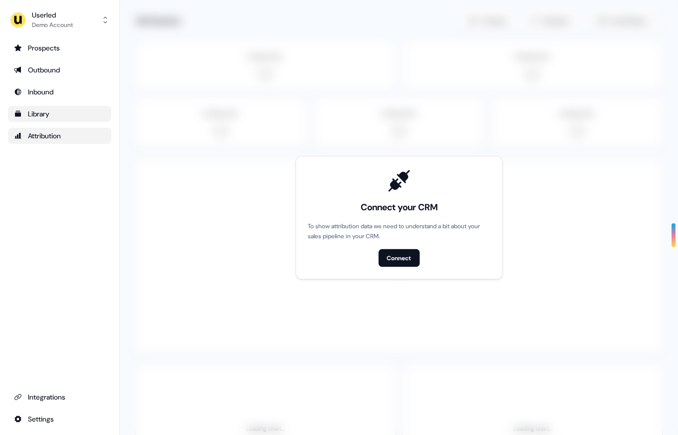
click at [49, 111] on div "Library" at bounding box center [59, 114] width 91 height 10
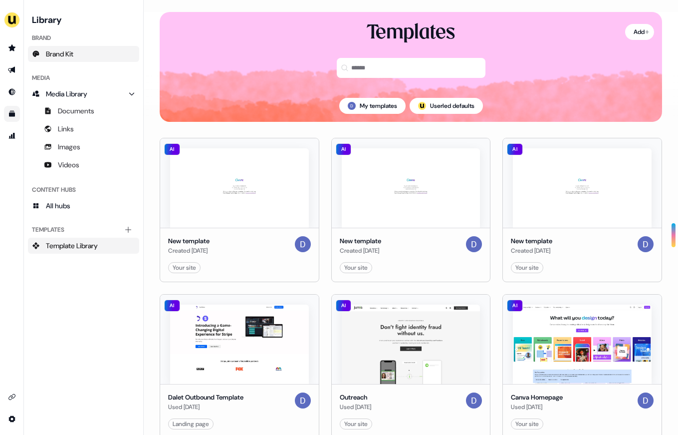
click at [64, 56] on span "Brand Kit" at bounding box center [59, 54] width 27 height 10
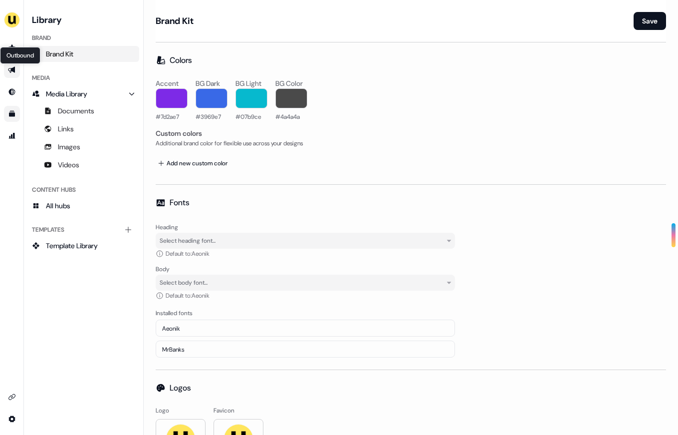
click at [9, 68] on icon "Go to outbound experience" at bounding box center [12, 70] width 8 height 8
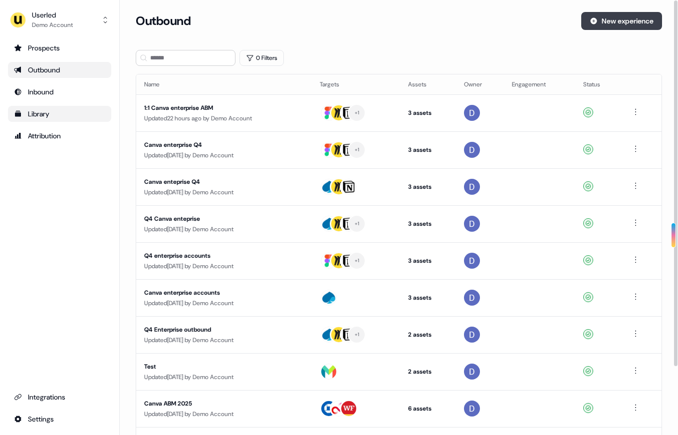
click at [613, 23] on button "New experience" at bounding box center [621, 21] width 81 height 18
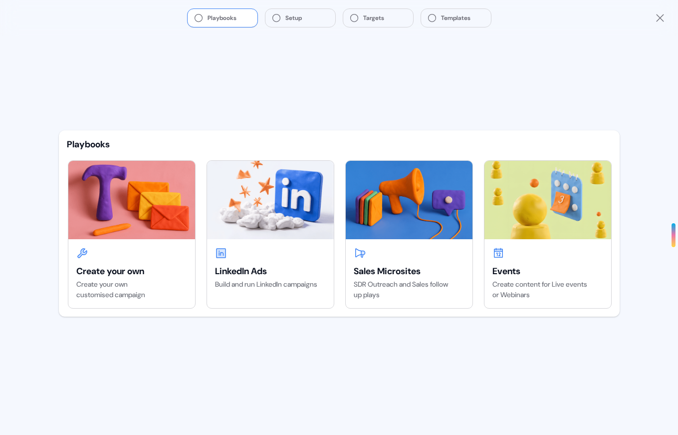
click at [496, 37] on div "Playbooks Create your own Create your own customised campaign LinkedIn Ads Buil…" at bounding box center [339, 235] width 577 height 399
click at [138, 241] on div "Create your own Create your own customised campaign" at bounding box center [131, 273] width 127 height 69
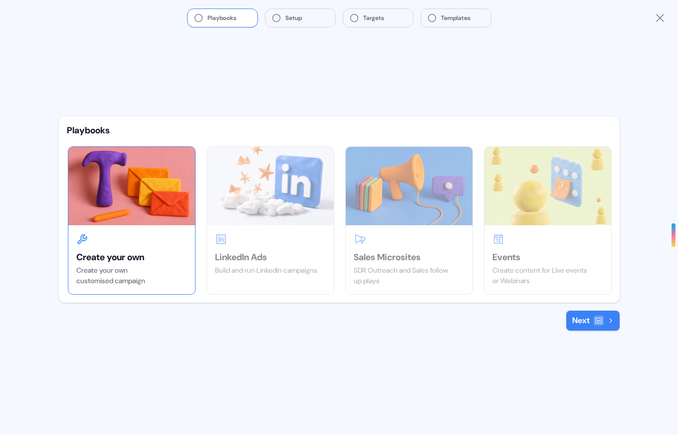
click at [587, 327] on button "Next" at bounding box center [592, 320] width 53 height 20
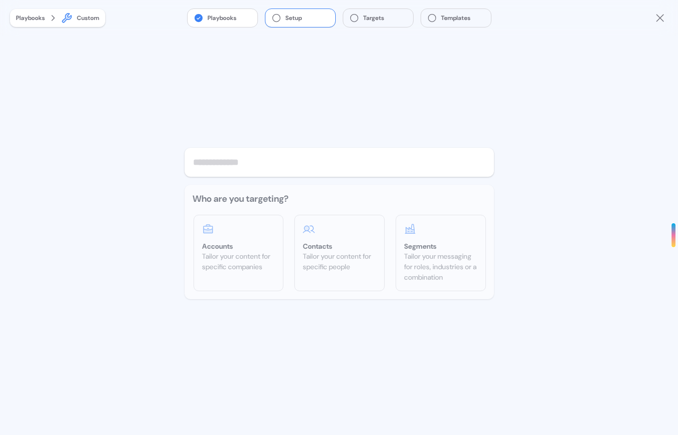
click at [274, 166] on input "text" at bounding box center [339, 162] width 309 height 29
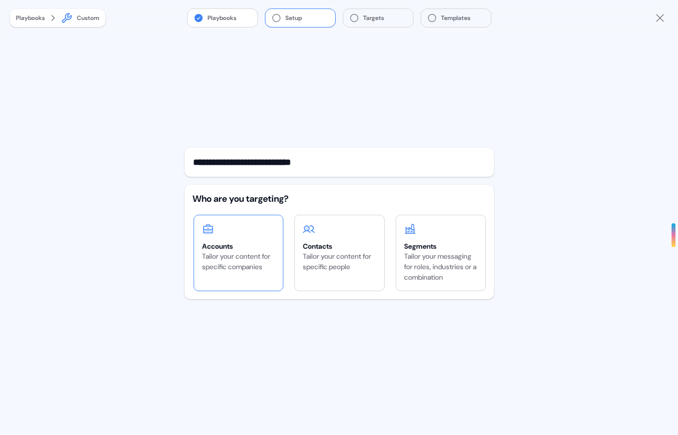
type input "**********"
click at [261, 230] on div at bounding box center [238, 229] width 73 height 12
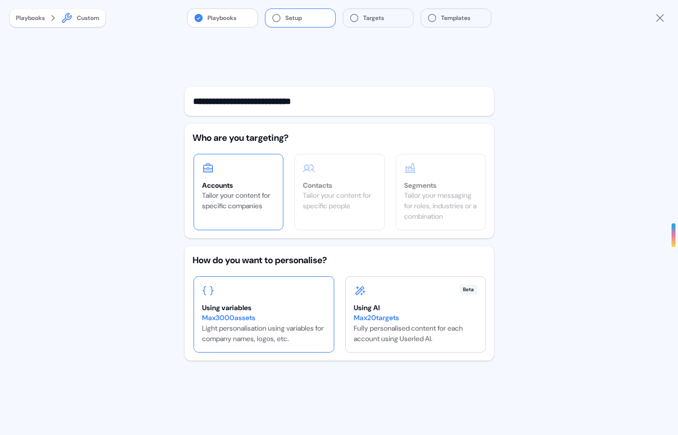
click at [292, 306] on div "Using variables" at bounding box center [264, 307] width 124 height 10
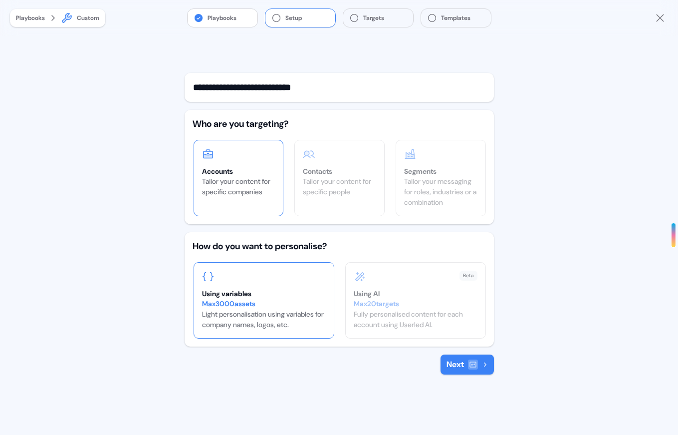
click at [469, 362] on icon at bounding box center [472, 363] width 6 height 5
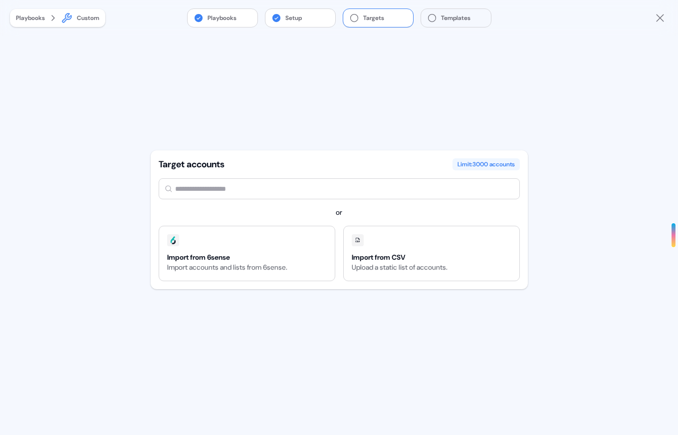
click at [269, 187] on input "text" at bounding box center [339, 188] width 361 height 21
type input "*********"
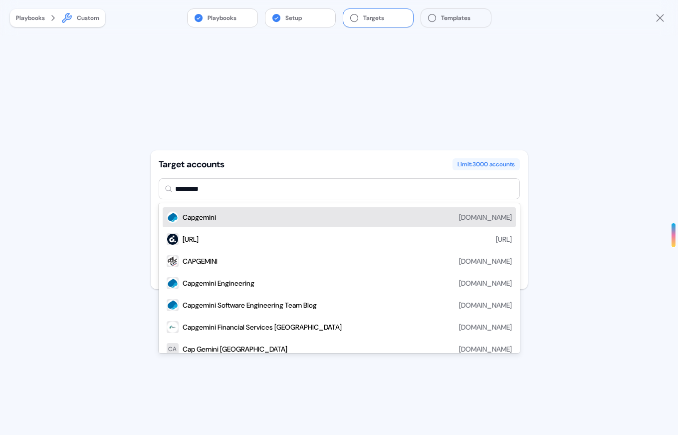
click at [243, 217] on div "Capgemini [DOMAIN_NAME]" at bounding box center [347, 217] width 329 height 12
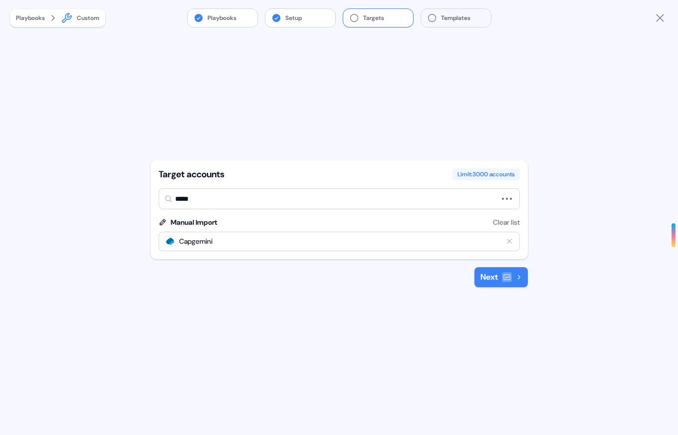
type input "******"
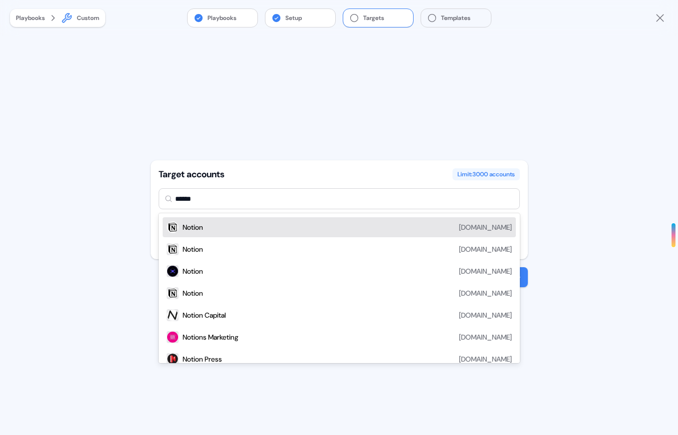
click at [252, 227] on div "Notion [DOMAIN_NAME]" at bounding box center [347, 227] width 329 height 12
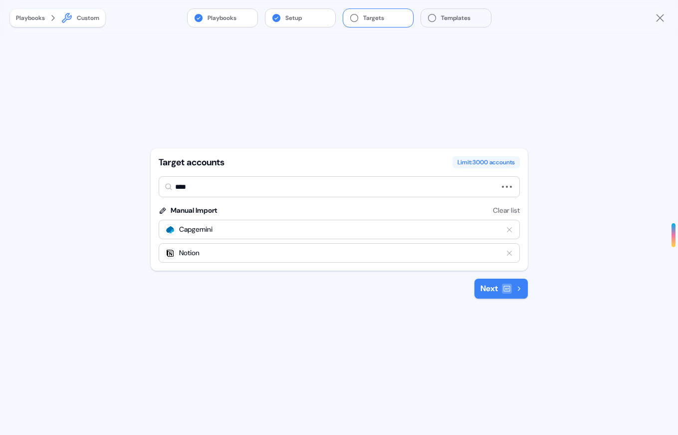
type input "*****"
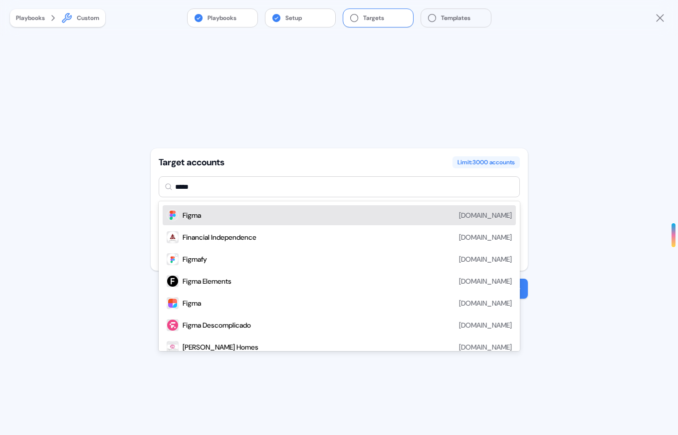
click at [236, 223] on div "Figma [DOMAIN_NAME]" at bounding box center [339, 215] width 353 height 20
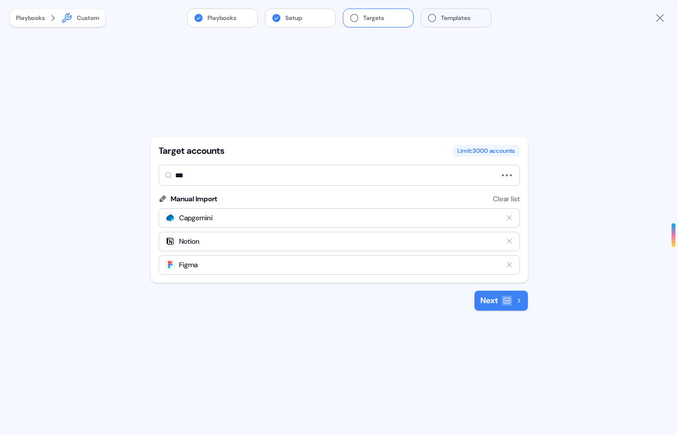
type input "****"
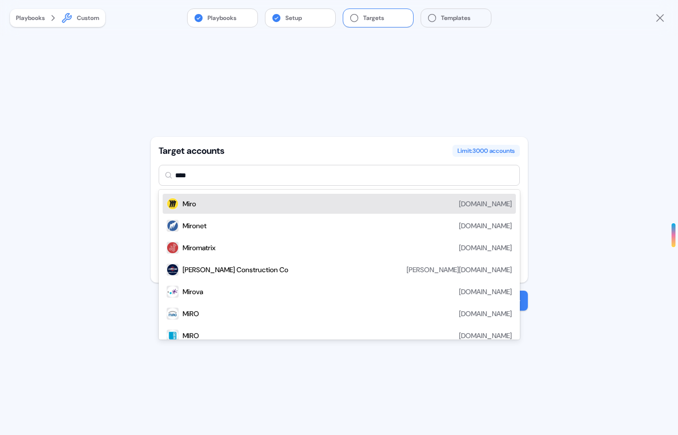
click at [246, 209] on div "[PERSON_NAME][DOMAIN_NAME]" at bounding box center [339, 204] width 353 height 20
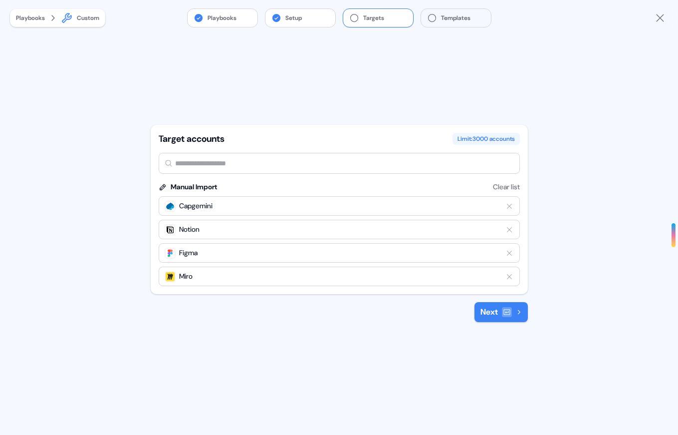
click at [496, 316] on button "Next" at bounding box center [500, 312] width 53 height 20
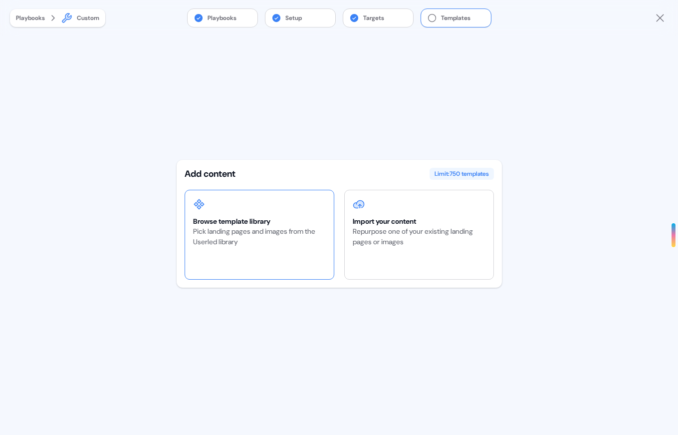
click at [295, 213] on div "Browse template library Pick landing pages and images from the Userled library" at bounding box center [259, 234] width 149 height 89
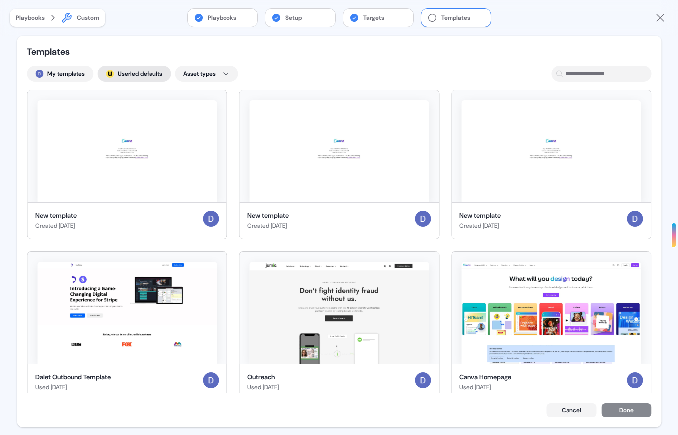
click at [132, 76] on button "; Userled defaults" at bounding box center [133, 74] width 73 height 16
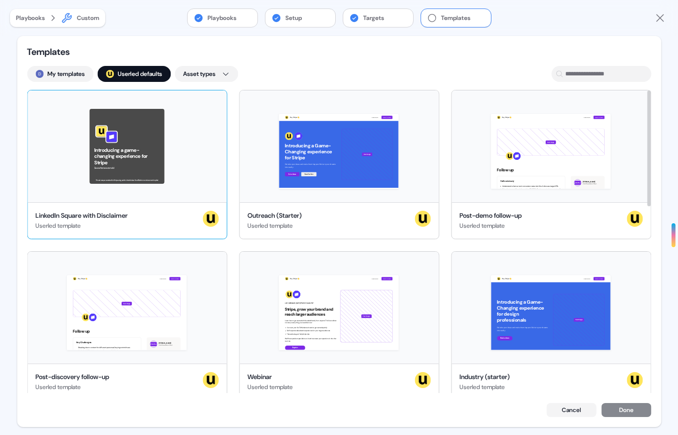
click at [215, 109] on div "Introducing a game-changing experience for Stripe See what we can do! This ad w…" at bounding box center [126, 146] width 199 height 112
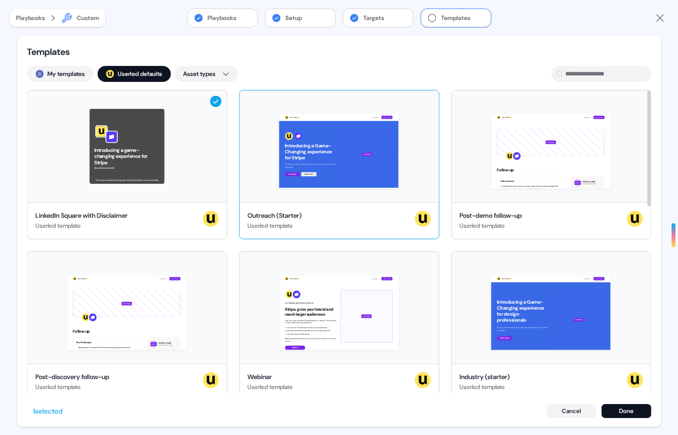
click at [426, 99] on div "Hey Stripe 👋 Learn more Book a demo Introducing a Game-Changing experience for …" at bounding box center [338, 146] width 199 height 112
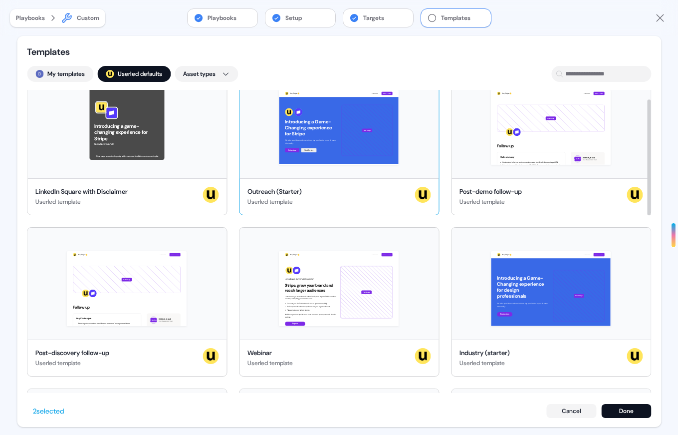
scroll to position [24, 0]
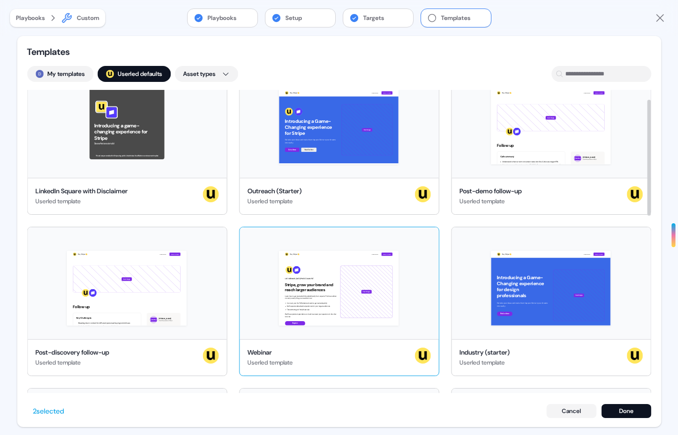
click at [424, 235] on div "Hey Stripe 👋 Learn more Book a demo LIVE WEBINAR | [DATE] 1PM EST | 10AM PST St…" at bounding box center [338, 283] width 199 height 112
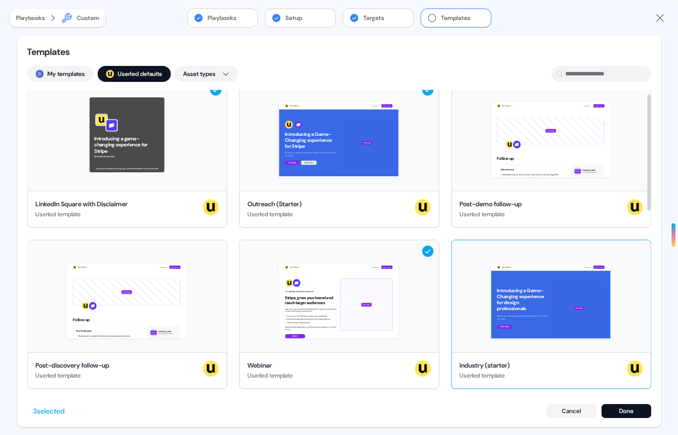
scroll to position [0, 0]
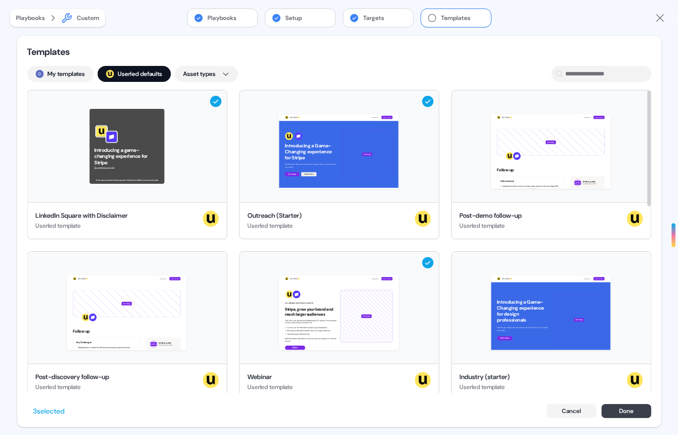
click at [625, 414] on button "Done" at bounding box center [626, 411] width 50 height 14
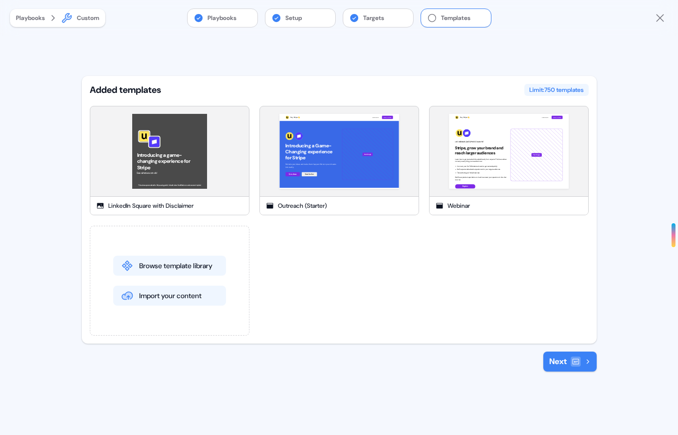
click at [562, 355] on button "Next" at bounding box center [569, 361] width 53 height 20
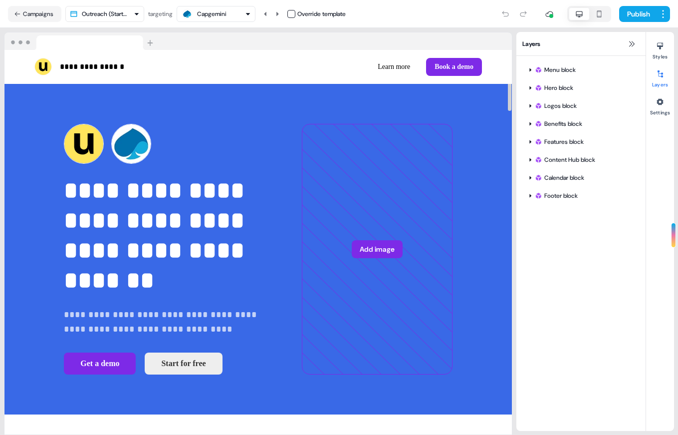
click at [233, 10] on div "Capgemini" at bounding box center [216, 14] width 70 height 12
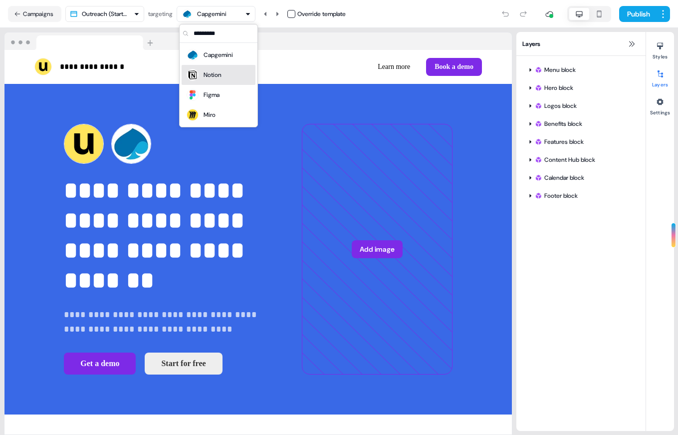
click at [215, 75] on div "Notion" at bounding box center [213, 75] width 18 height 10
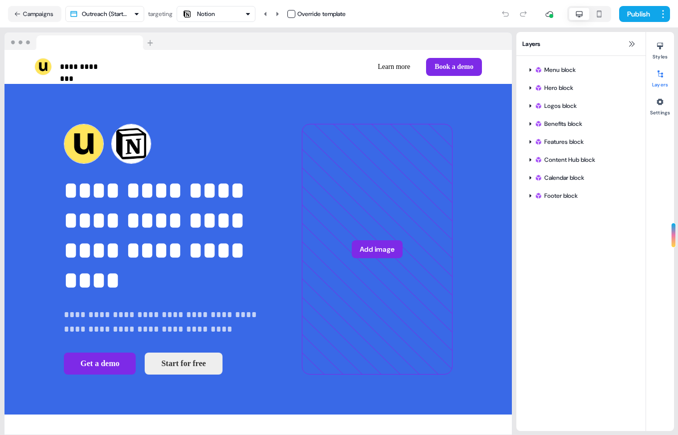
click at [215, 18] on div "Notion" at bounding box center [206, 14] width 18 height 10
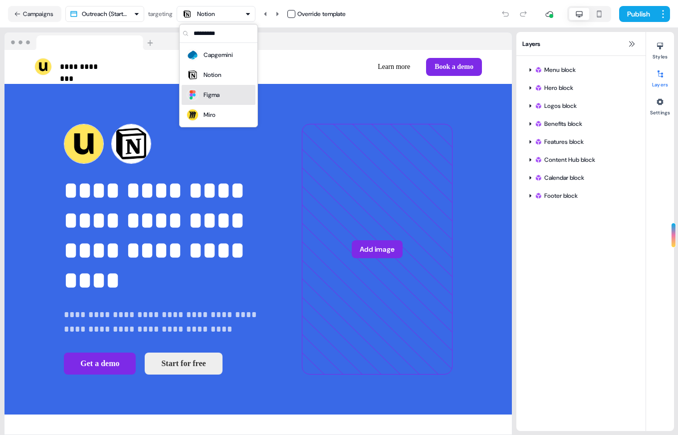
click at [216, 97] on div "Figma" at bounding box center [212, 95] width 16 height 10
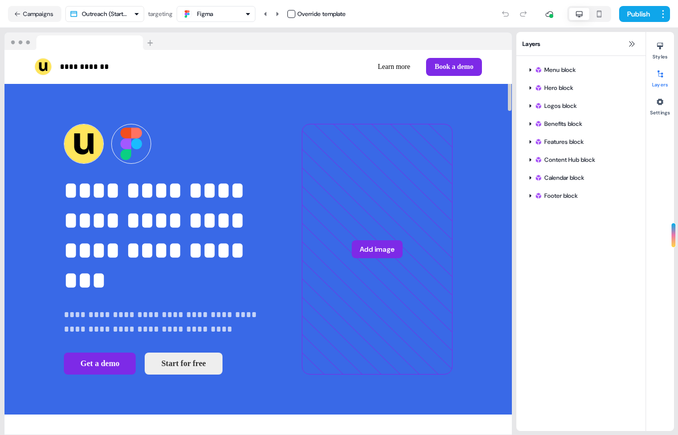
click at [231, 15] on div "Figma" at bounding box center [216, 14] width 70 height 12
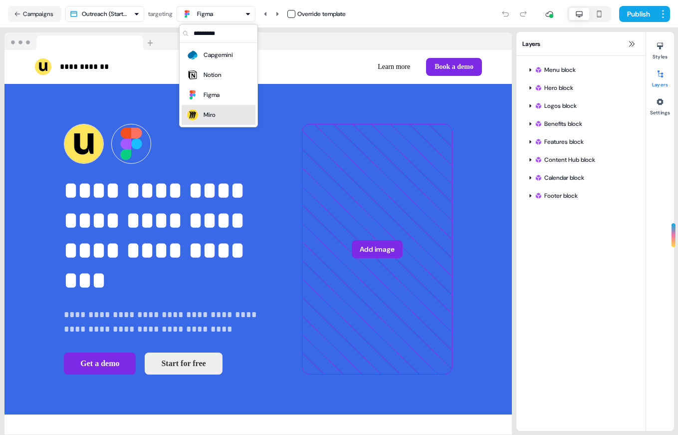
click at [225, 115] on div "Miro" at bounding box center [219, 115] width 66 height 14
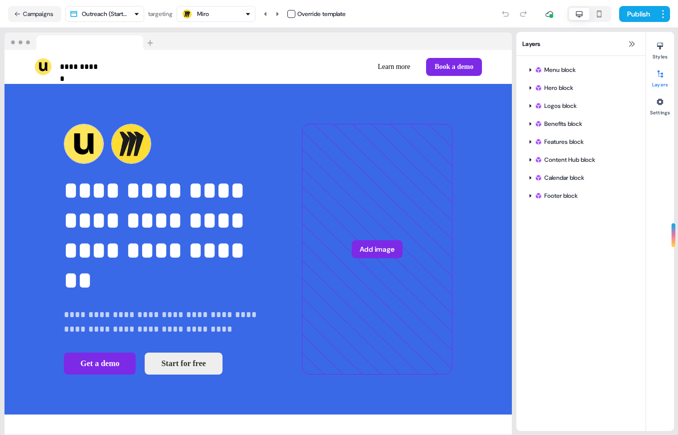
click at [208, 19] on div "Miro" at bounding box center [195, 14] width 28 height 12
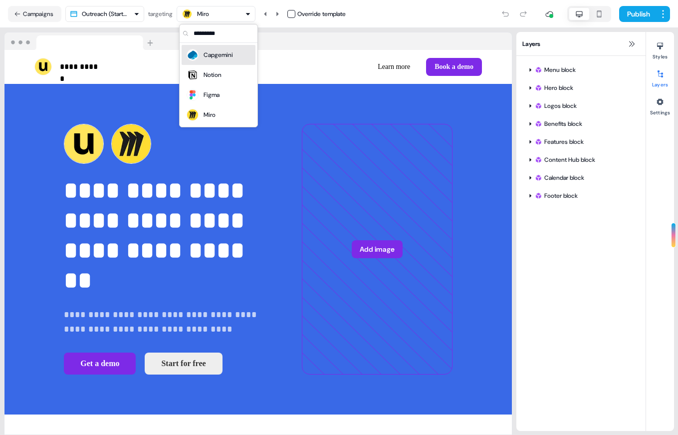
click at [219, 59] on div "Capgemini" at bounding box center [218, 55] width 29 height 10
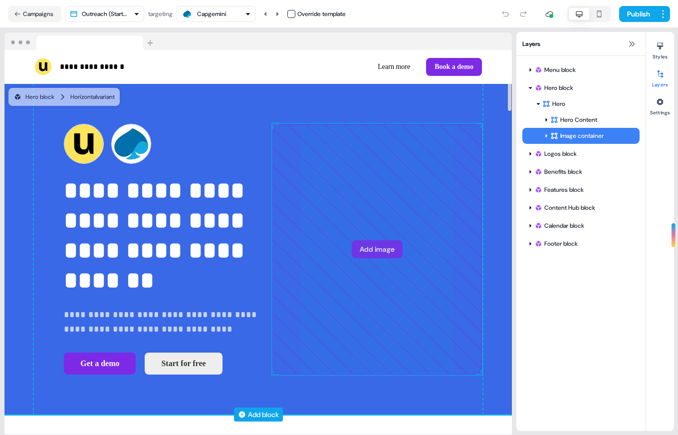
drag, startPoint x: 333, startPoint y: 206, endPoint x: 328, endPoint y: 228, distance: 23.0
click at [328, 228] on div "**********" at bounding box center [258, 249] width 449 height 331
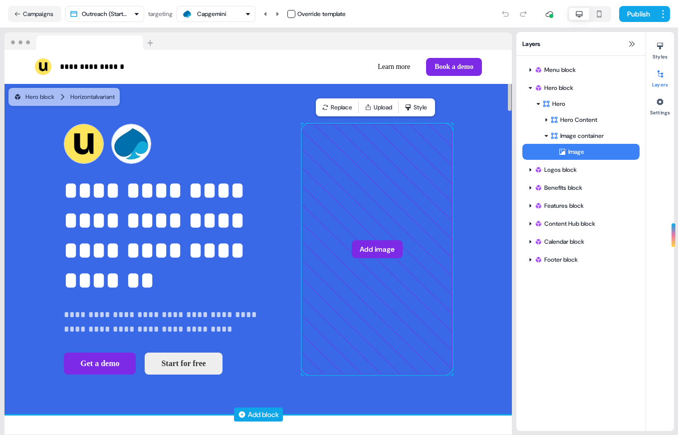
click at [102, 11] on html "**********" at bounding box center [339, 217] width 678 height 435
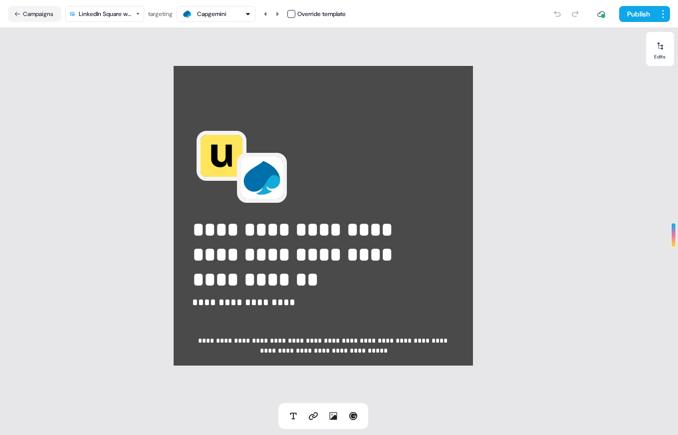
click at [219, 13] on div "Capgemini" at bounding box center [211, 14] width 29 height 10
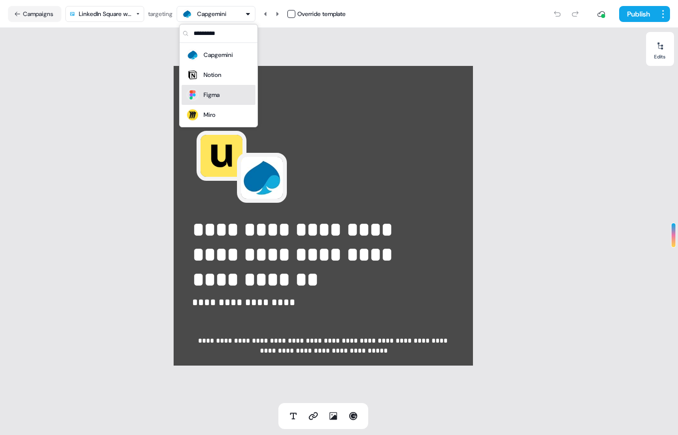
click at [219, 96] on div "Figma" at bounding box center [212, 95] width 16 height 10
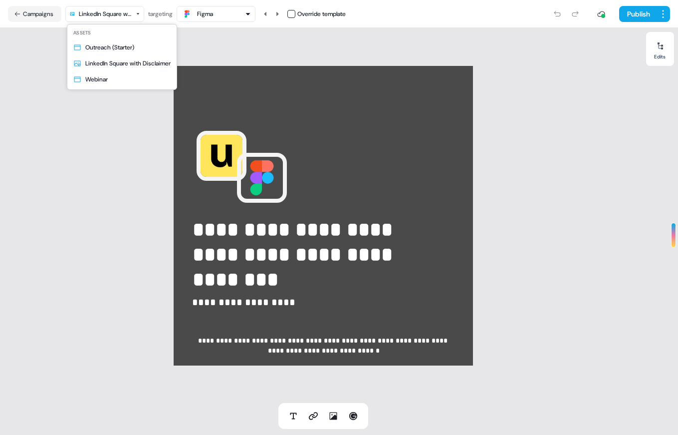
click at [130, 9] on html "**********" at bounding box center [339, 217] width 678 height 435
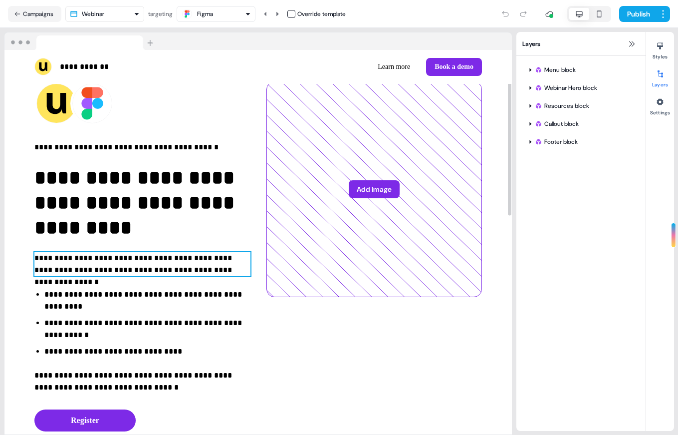
scroll to position [43, 0]
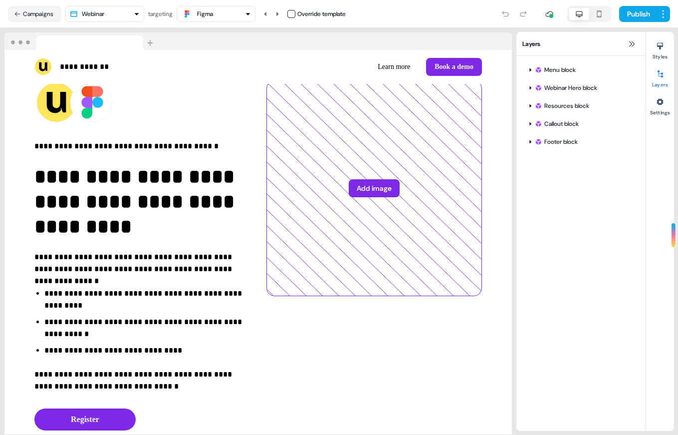
click at [201, 18] on div "Figma" at bounding box center [205, 14] width 16 height 10
click at [221, 58] on div "Capgemini" at bounding box center [218, 55] width 29 height 10
click at [218, 19] on div "Capgemini" at bounding box center [203, 14] width 45 height 12
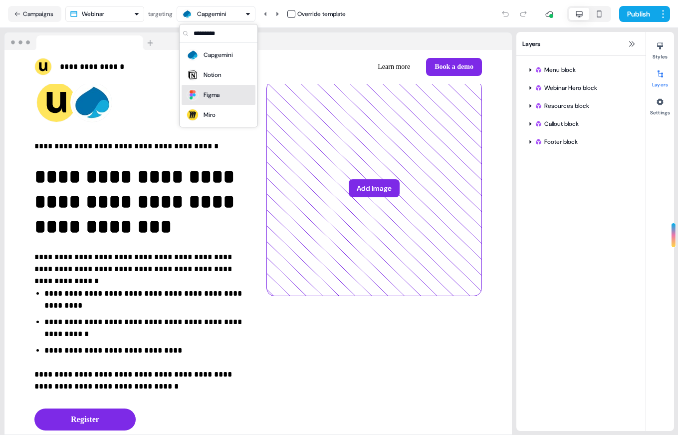
click at [219, 97] on div "Figma" at bounding box center [212, 95] width 16 height 10
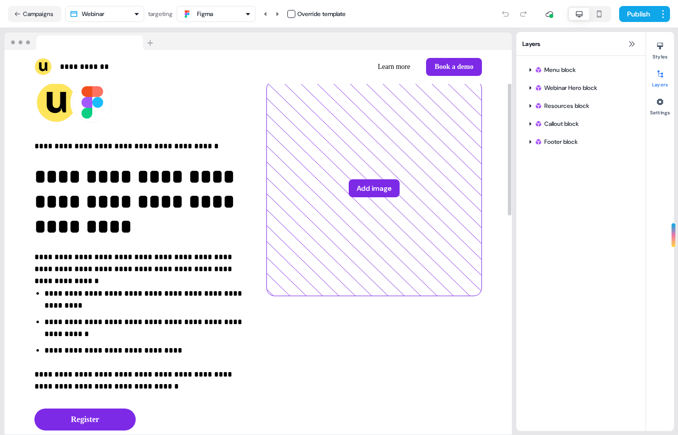
click at [202, 13] on div "Figma" at bounding box center [205, 14] width 16 height 10
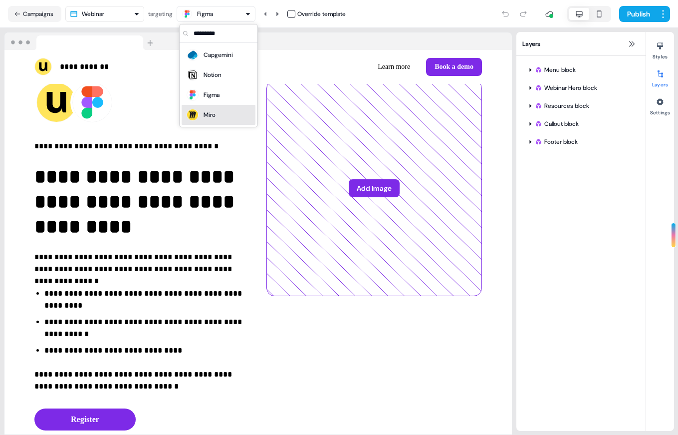
click at [211, 114] on div "Miro" at bounding box center [210, 115] width 12 height 10
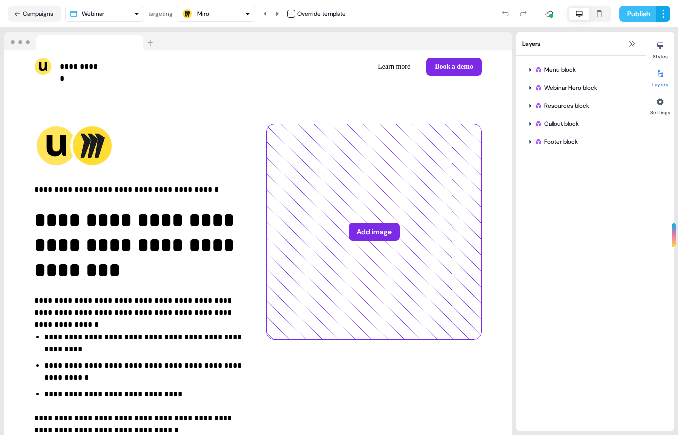
click at [635, 13] on button "Publish" at bounding box center [637, 14] width 37 height 16
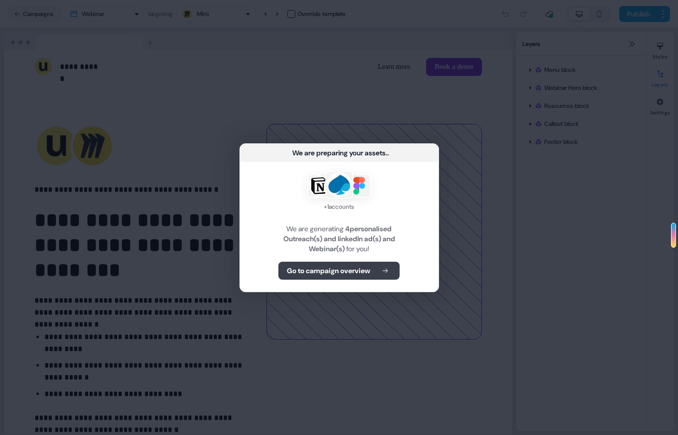
click at [356, 268] on b "Go to campaign overview" at bounding box center [328, 270] width 83 height 10
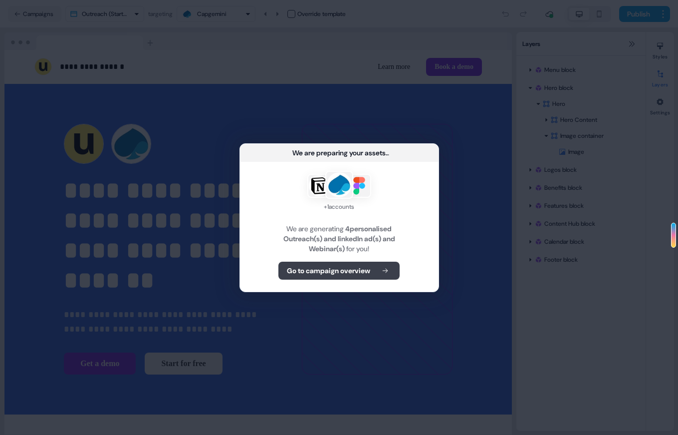
click at [367, 265] on b "Go to campaign overview" at bounding box center [328, 270] width 83 height 10
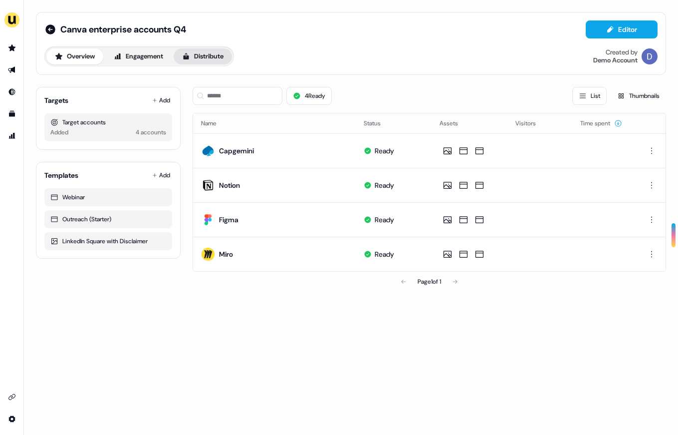
click at [215, 57] on button "Distribute" at bounding box center [203, 56] width 58 height 16
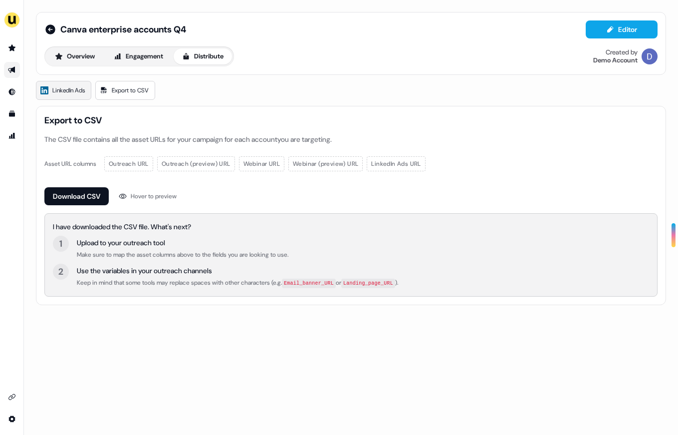
click at [73, 88] on span "LinkedIn Ads" at bounding box center [68, 90] width 32 height 10
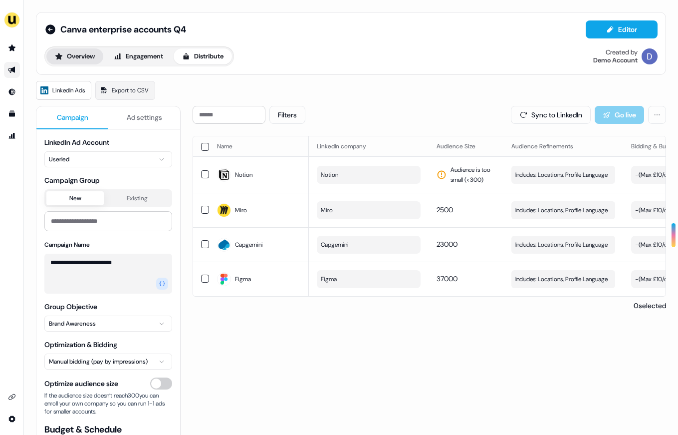
click at [69, 52] on button "Overview" at bounding box center [74, 56] width 57 height 16
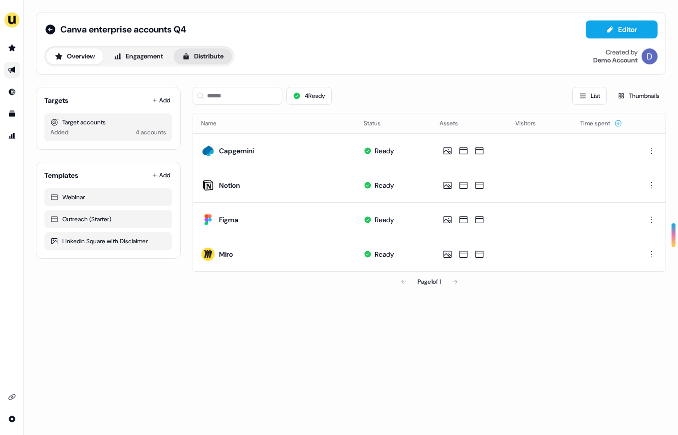
click at [198, 51] on button "Distribute" at bounding box center [203, 56] width 58 height 16
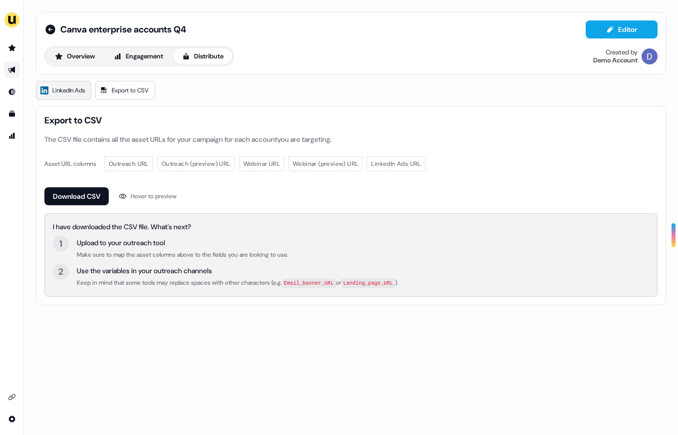
click at [74, 95] on link "LinkedIn Ads" at bounding box center [63, 90] width 55 height 19
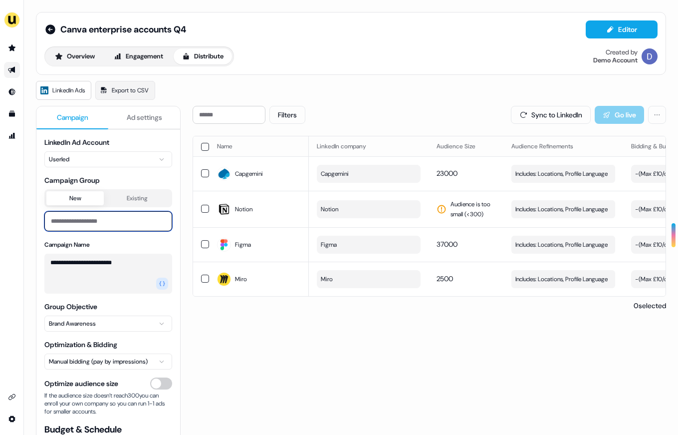
click at [98, 216] on input at bounding box center [108, 221] width 128 height 20
type input "**********"
click at [212, 343] on div "Filters Sync to LinkedIn Go live Name LinkedIn company Audience Size Audience R…" at bounding box center [429, 314] width 473 height 417
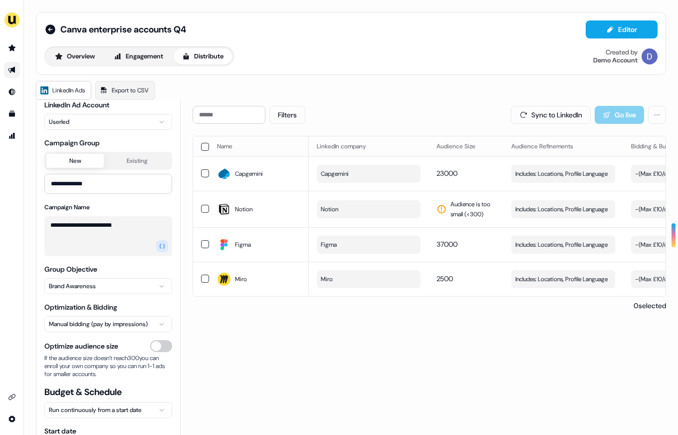
scroll to position [38, 0]
click at [100, 278] on html "**********" at bounding box center [339, 217] width 678 height 435
click at [207, 320] on html "**********" at bounding box center [339, 217] width 678 height 435
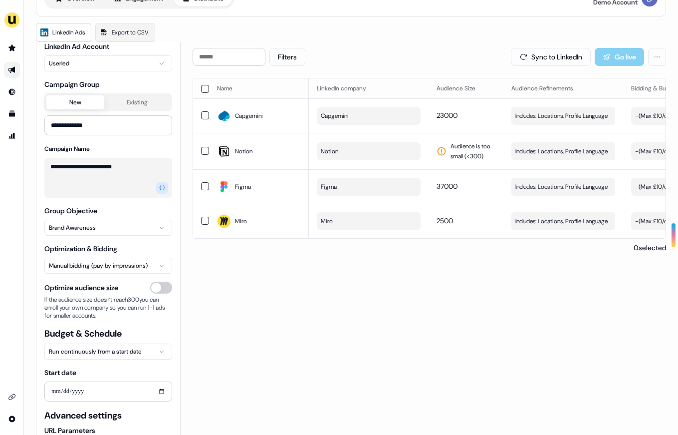
scroll to position [97, 0]
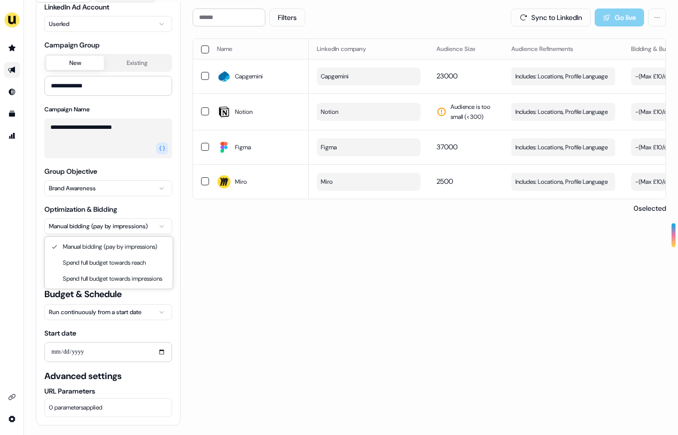
click at [86, 222] on html "**********" at bounding box center [339, 217] width 678 height 435
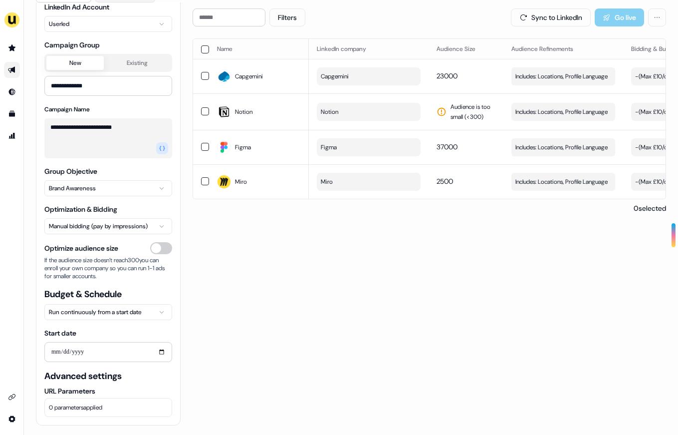
click at [255, 291] on html "**********" at bounding box center [339, 217] width 678 height 435
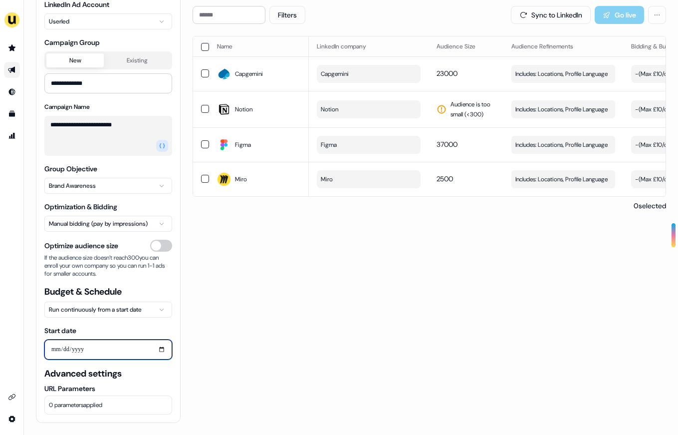
click at [95, 354] on input "Start date" at bounding box center [108, 349] width 128 height 20
click at [116, 351] on input "Start date" at bounding box center [108, 349] width 128 height 20
click at [156, 353] on input "Start date" at bounding box center [108, 349] width 128 height 20
click at [160, 351] on input "Start date" at bounding box center [108, 349] width 128 height 20
type input "**********"
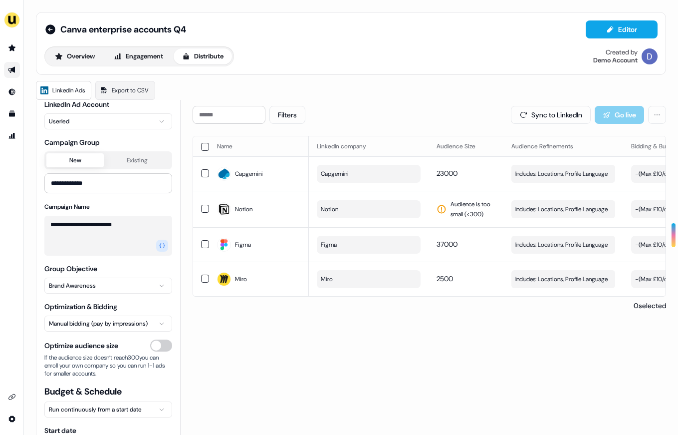
scroll to position [0, 0]
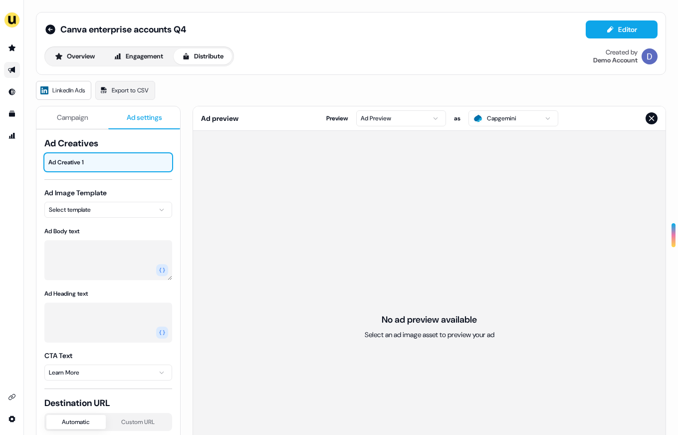
click at [134, 121] on span "Ad settings" at bounding box center [144, 117] width 35 height 10
click at [97, 160] on span "Ad Creative 1" at bounding box center [108, 162] width 120 height 10
click at [71, 209] on html "For the best experience switch devices to a bigger screen. Go to [DOMAIN_NAME] …" at bounding box center [339, 217] width 678 height 435
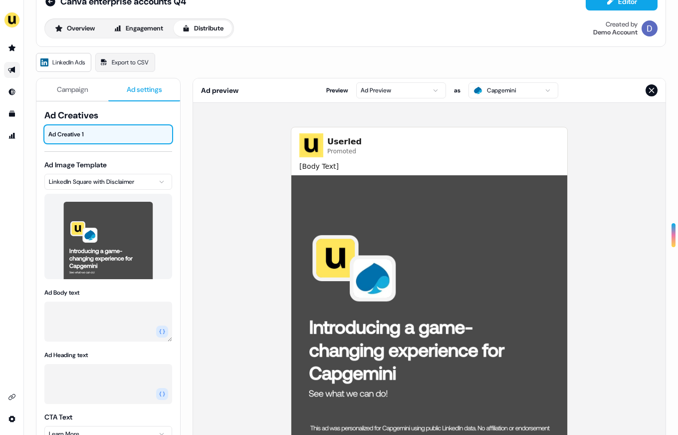
scroll to position [25, 0]
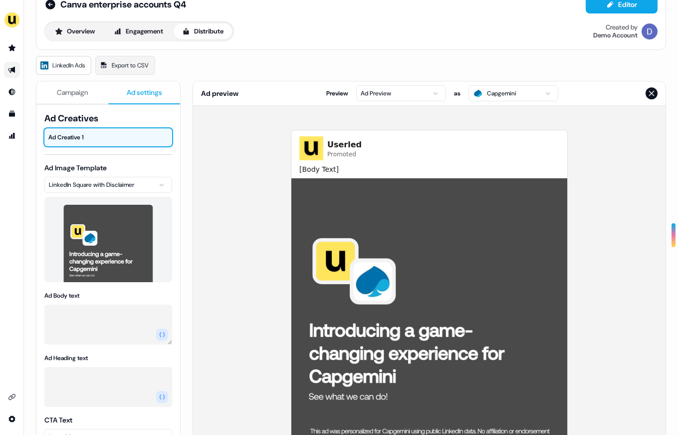
click at [136, 307] on textarea "Ad Body text" at bounding box center [108, 324] width 128 height 40
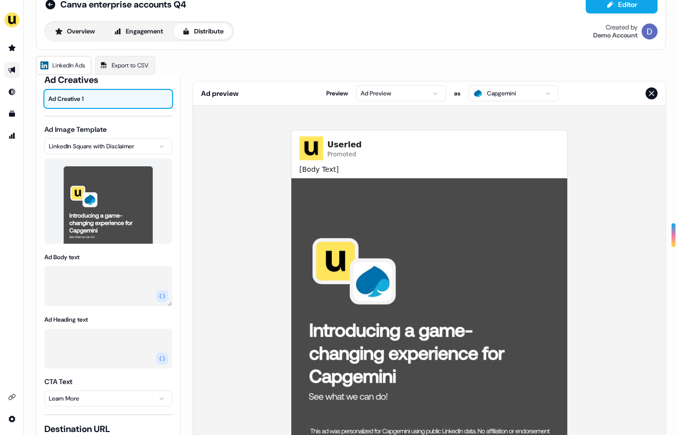
scroll to position [36, 0]
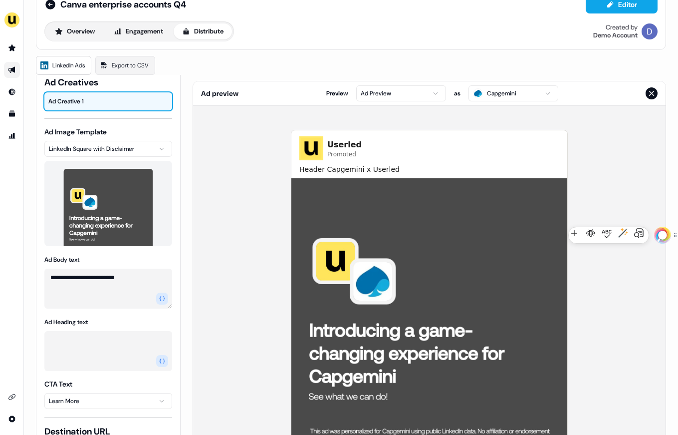
type textarea "**********"
click at [76, 360] on textarea "Ad Heading text" at bounding box center [108, 351] width 128 height 40
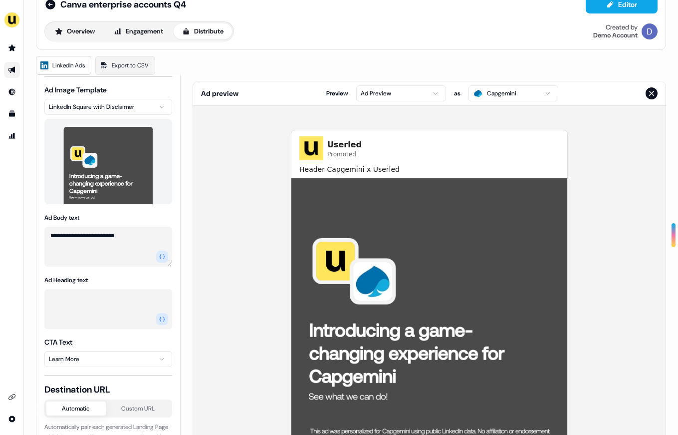
type textarea "*"
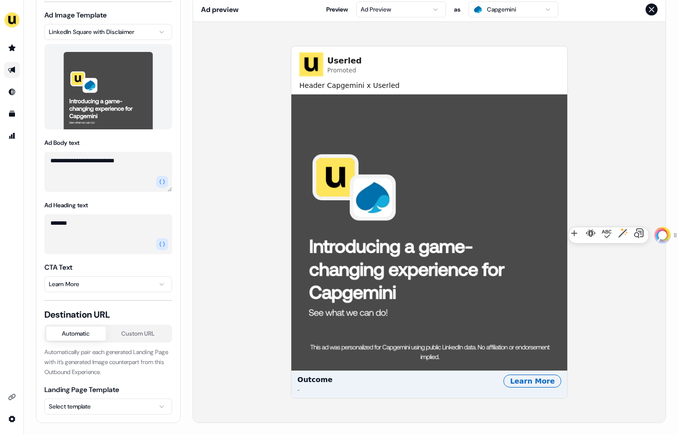
scroll to position [108, 0]
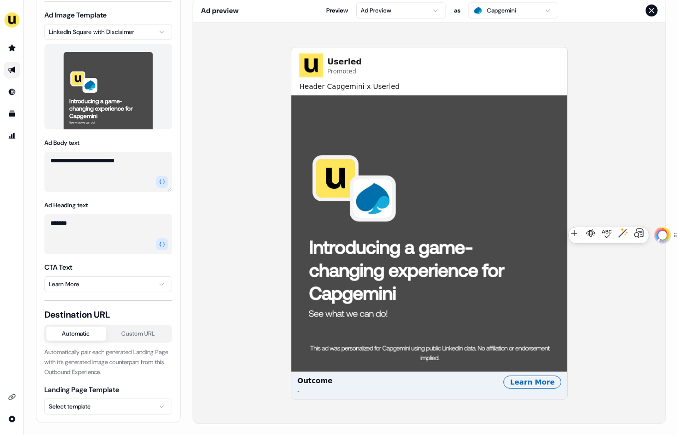
type textarea "*******"
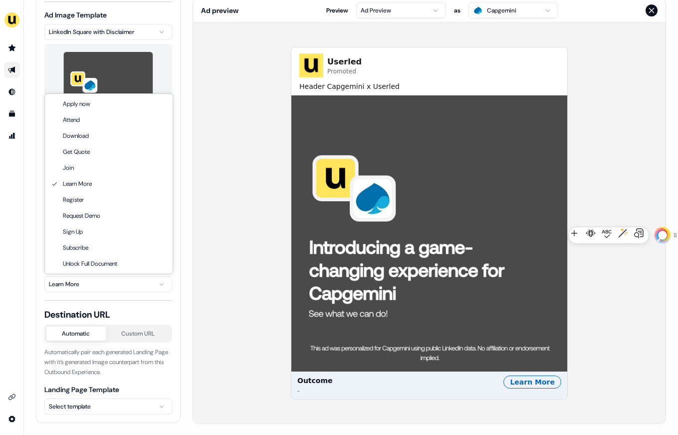
click at [108, 287] on html "**********" at bounding box center [339, 217] width 678 height 435
click at [185, 175] on html "**********" at bounding box center [339, 217] width 678 height 435
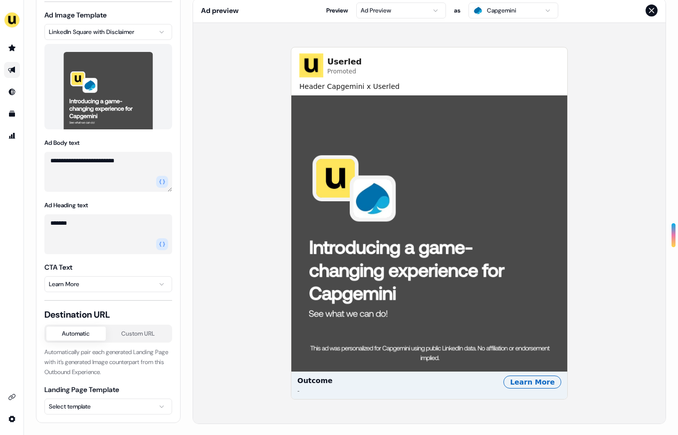
scroll to position [109, 0]
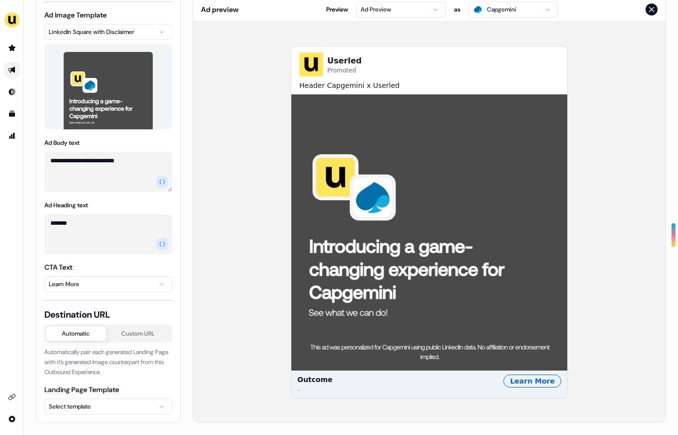
click at [110, 405] on html "**********" at bounding box center [339, 217] width 678 height 435
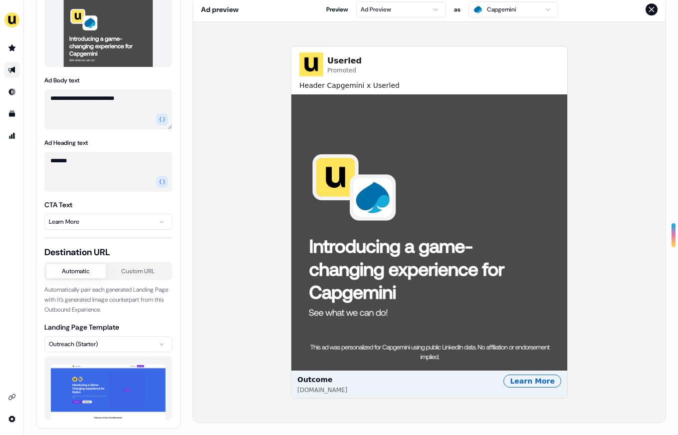
scroll to position [146, 0]
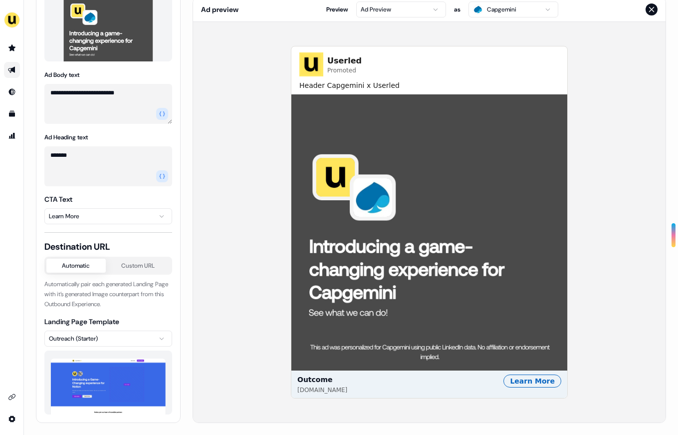
click at [380, 9] on html "**********" at bounding box center [339, 217] width 678 height 435
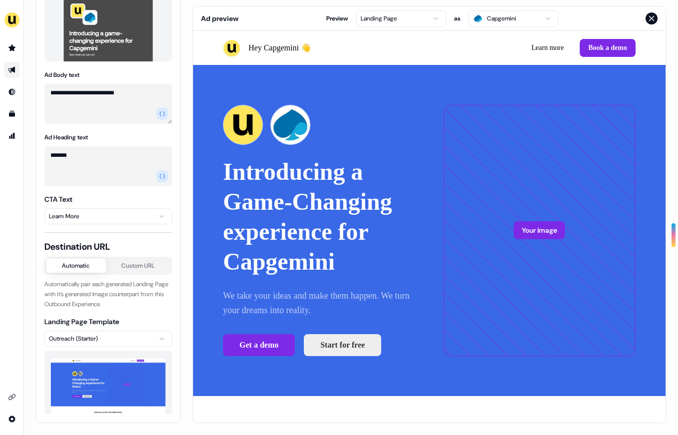
scroll to position [0, 0]
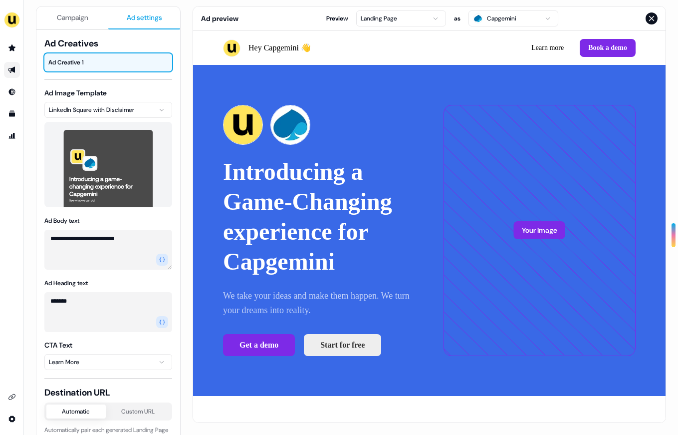
click at [650, 13] on button "Close preview" at bounding box center [652, 18] width 12 height 12
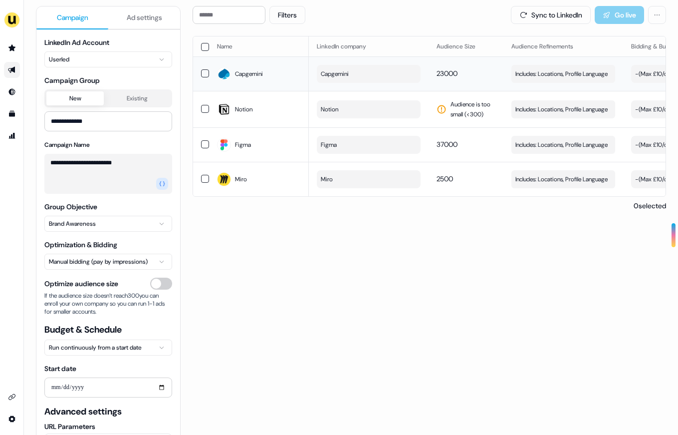
scroll to position [93, 0]
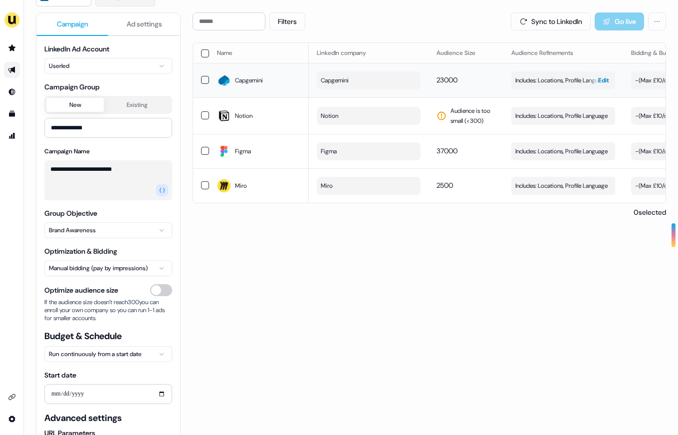
click at [556, 81] on span "Includes: Locations, Profile Language" at bounding box center [561, 80] width 92 height 10
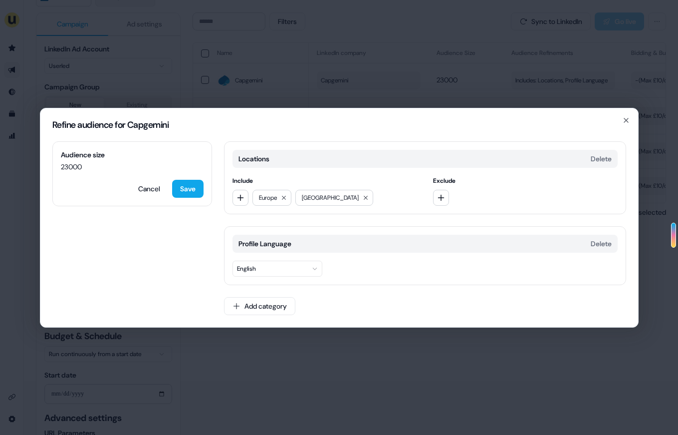
click at [286, 288] on div "Locations Delete Include [GEOGRAPHIC_DATA] [GEOGRAPHIC_DATA] Exclude Profile La…" at bounding box center [425, 234] width 402 height 186
click at [270, 302] on button "Add category" at bounding box center [259, 306] width 71 height 18
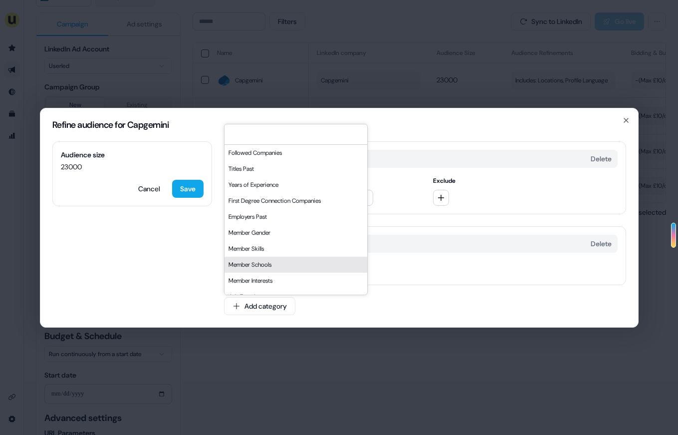
click at [163, 256] on div "Audience size 23000 Cancel Save Locations Delete Include [GEOGRAPHIC_DATA] [GEO…" at bounding box center [339, 234] width 598 height 186
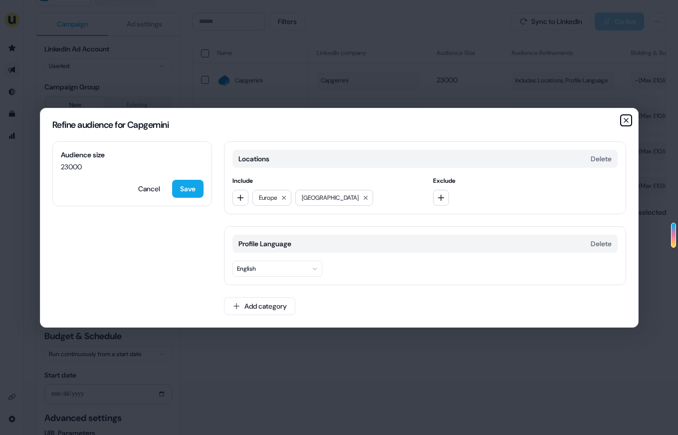
click at [625, 120] on icon "button" at bounding box center [626, 120] width 4 height 4
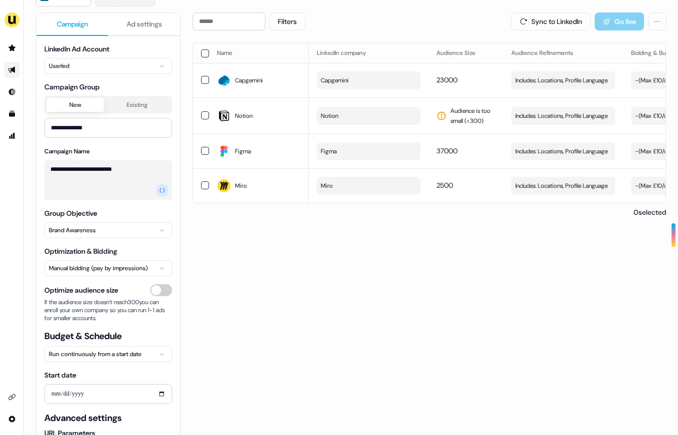
click at [607, 22] on div "Sync to LinkedIn Go live" at bounding box center [588, 21] width 155 height 18
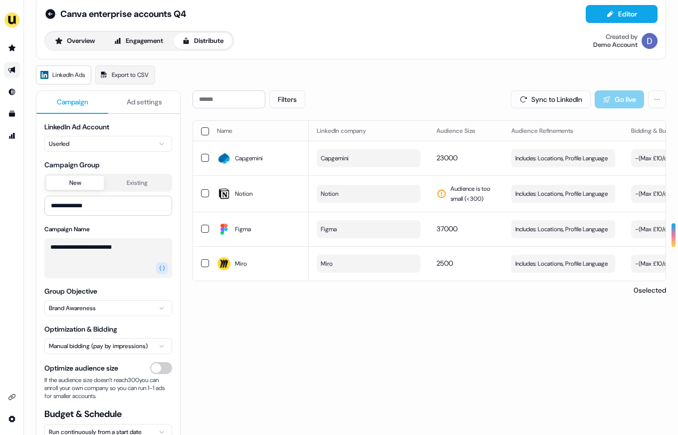
scroll to position [0, 0]
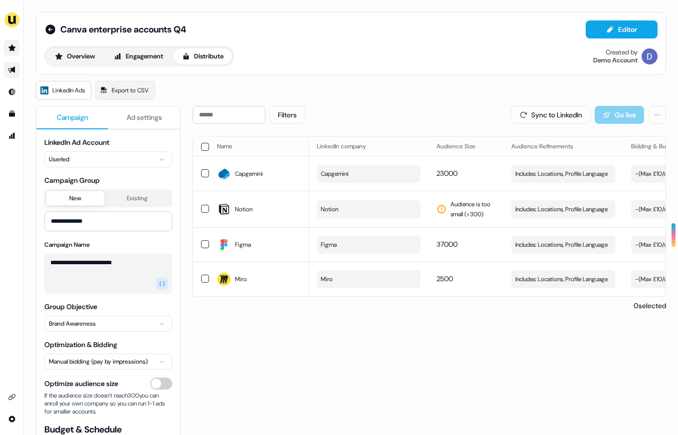
click at [16, 47] on link "Go to prospects" at bounding box center [12, 48] width 16 height 16
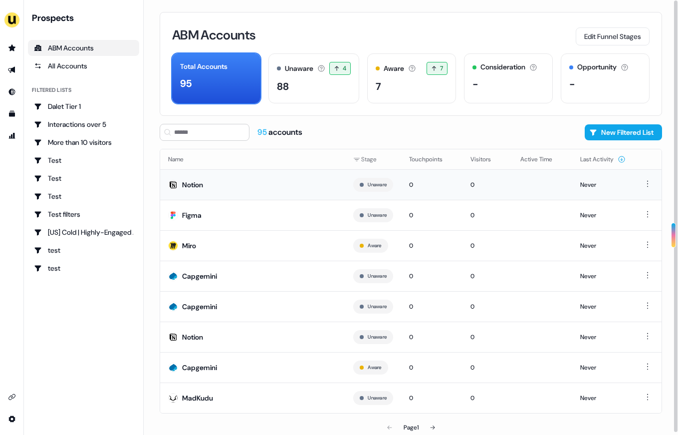
click at [198, 186] on div "Notion" at bounding box center [192, 185] width 21 height 10
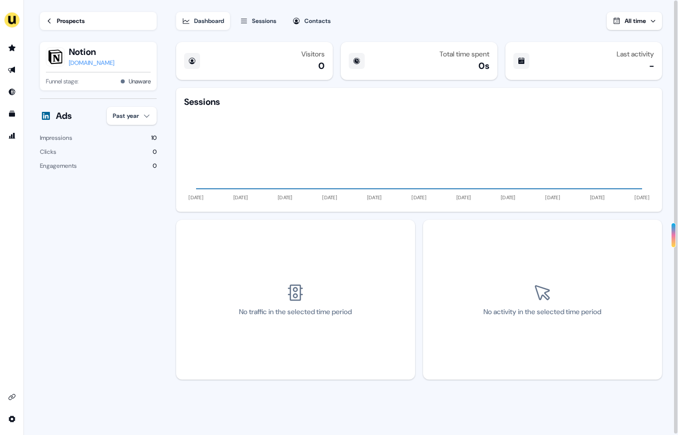
click at [270, 19] on div "Sessions" at bounding box center [264, 21] width 24 height 10
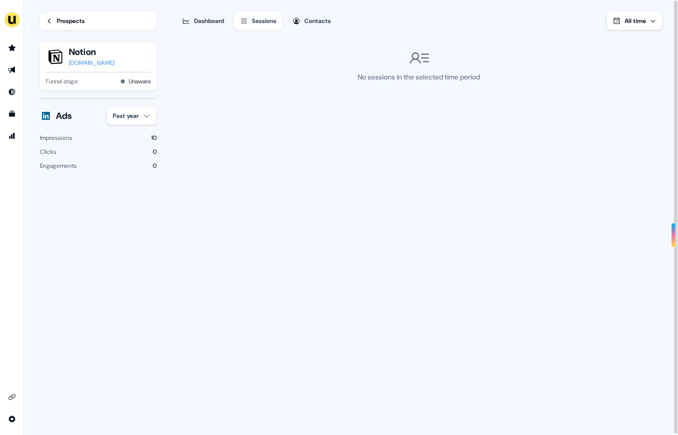
click at [311, 21] on div "Contacts" at bounding box center [317, 21] width 26 height 10
click at [207, 17] on div "Dashboard" at bounding box center [209, 21] width 30 height 10
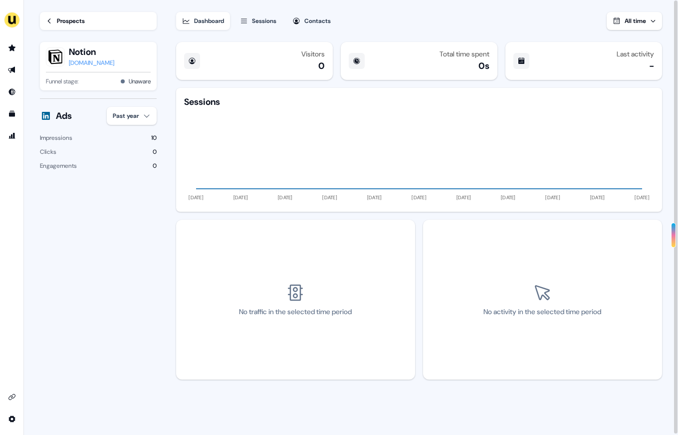
click at [253, 22] on div "Sessions" at bounding box center [264, 21] width 24 height 10
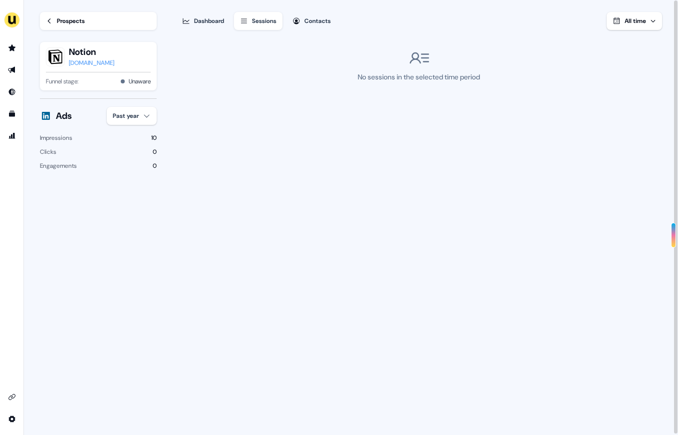
click at [322, 23] on div "Contacts" at bounding box center [317, 21] width 26 height 10
click at [194, 23] on div "Dashboard" at bounding box center [209, 21] width 30 height 10
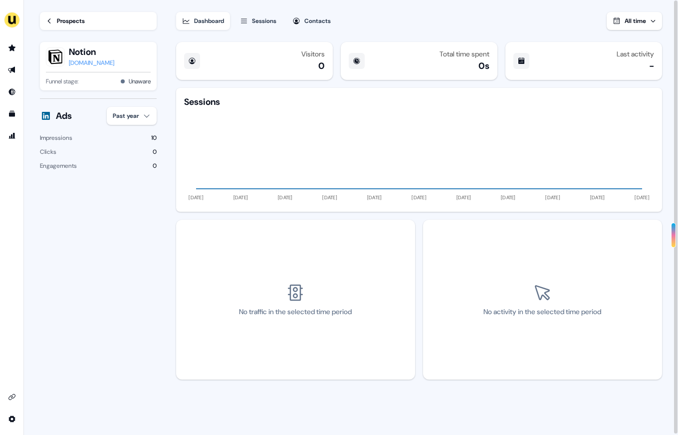
click at [51, 21] on icon at bounding box center [49, 20] width 7 height 7
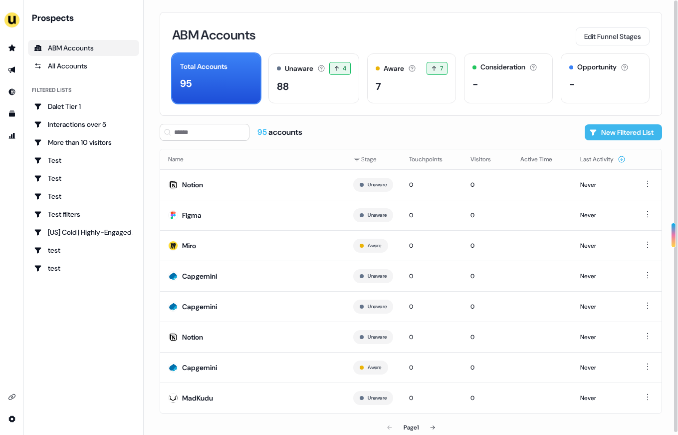
click at [630, 130] on button "New Filtered List" at bounding box center [623, 132] width 77 height 16
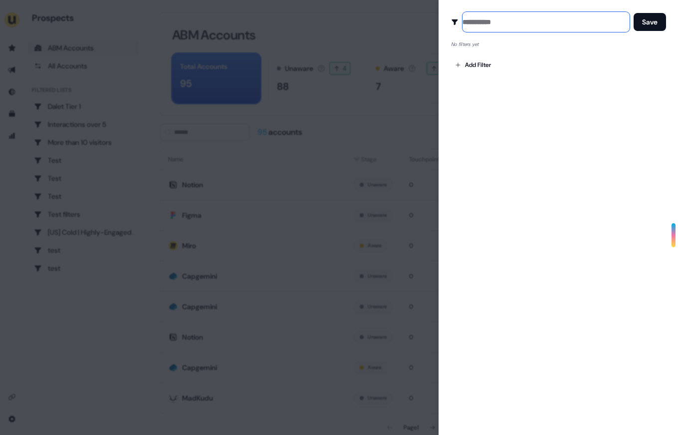
click at [477, 19] on input at bounding box center [545, 22] width 167 height 20
type input "****"
click at [476, 70] on body "For the best experience switch devices to a bigger screen. Go to [DOMAIN_NAME] …" at bounding box center [339, 217] width 678 height 435
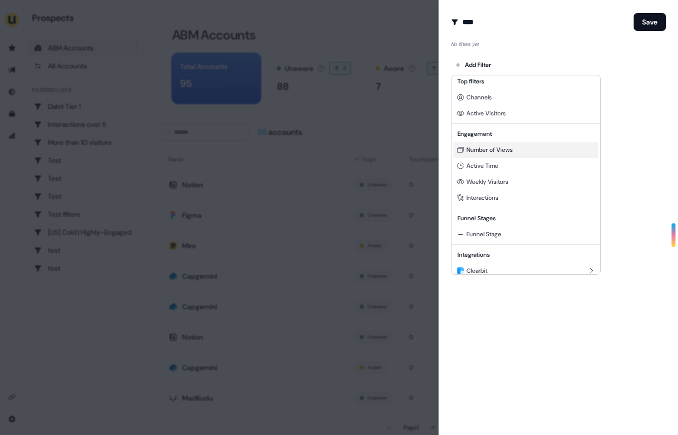
scroll to position [26, 0]
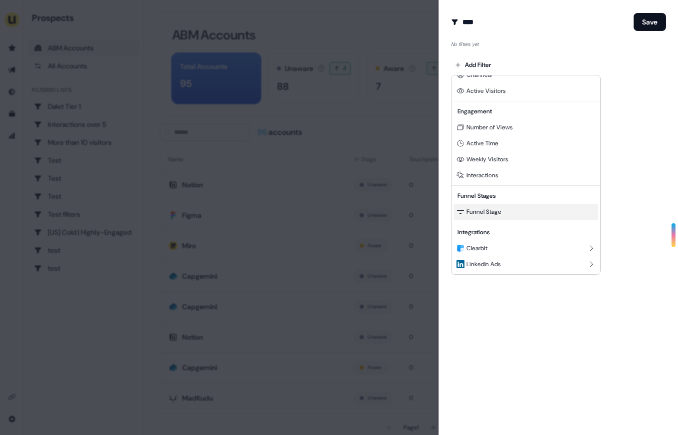
click at [504, 210] on div "Funnel Stage" at bounding box center [526, 212] width 145 height 16
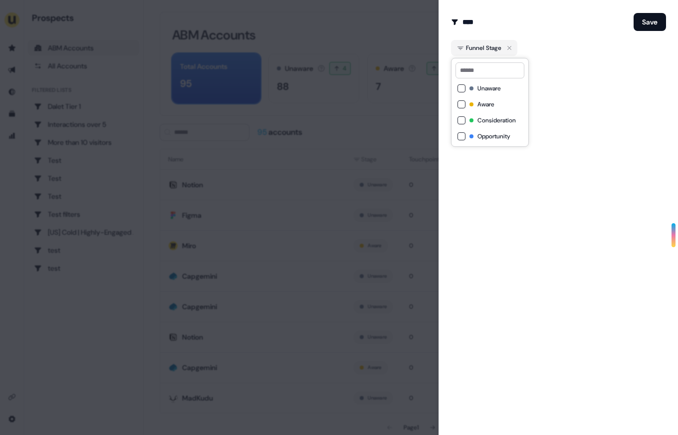
click at [461, 103] on button "Aware" at bounding box center [461, 104] width 8 height 8
click at [461, 121] on button "Consideration" at bounding box center [461, 120] width 8 height 8
click at [565, 124] on div "Create Audience Filter Create a new audience by setting a name and configuring …" at bounding box center [558, 217] width 239 height 435
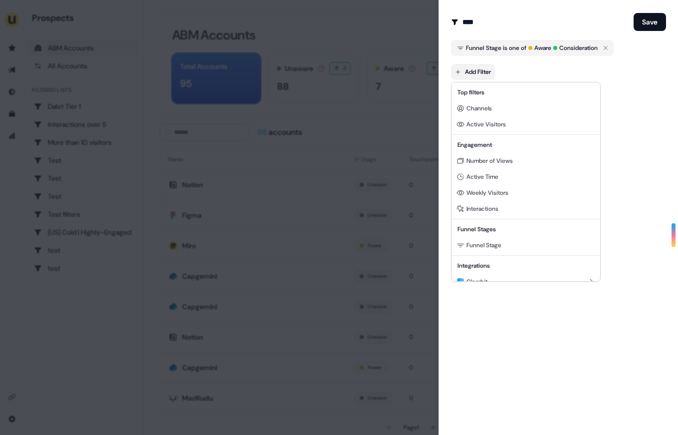
click at [474, 72] on body "For the best experience switch devices to a bigger screen. Go to [DOMAIN_NAME] …" at bounding box center [339, 217] width 678 height 435
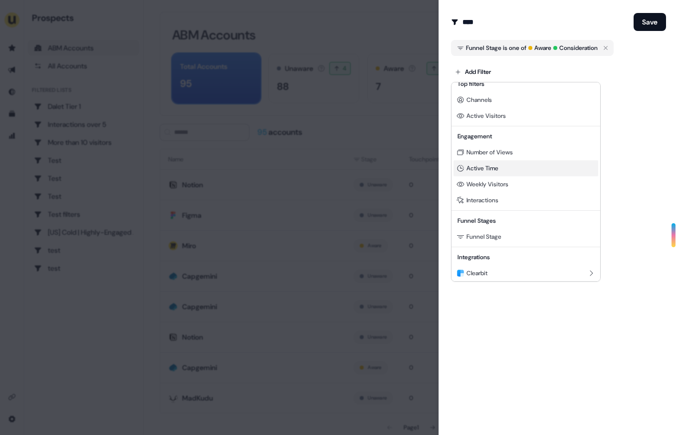
click at [496, 165] on span "Active Time" at bounding box center [482, 168] width 32 height 8
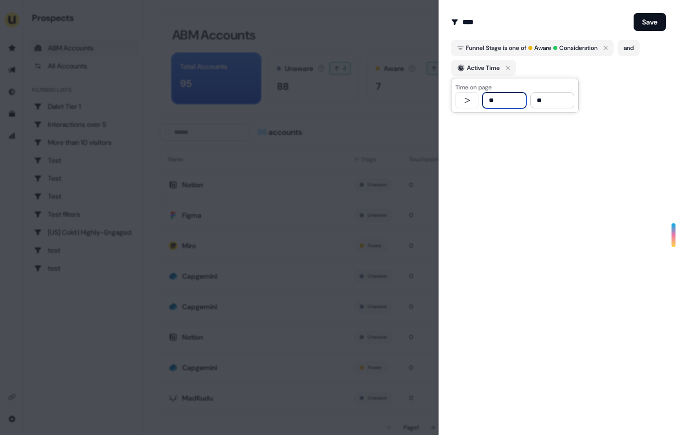
click at [488, 101] on input "**" at bounding box center [504, 100] width 44 height 16
click at [494, 93] on input "**" at bounding box center [504, 100] width 44 height 16
click at [489, 95] on input "**" at bounding box center [504, 100] width 44 height 16
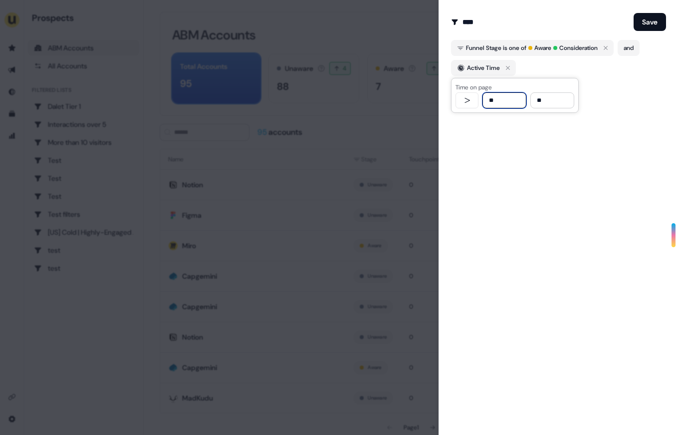
type input "**"
click at [534, 174] on div "Create Audience Filter Create a new audience by setting a name and configuring …" at bounding box center [558, 217] width 239 height 435
click at [654, 20] on button "Save" at bounding box center [650, 22] width 32 height 18
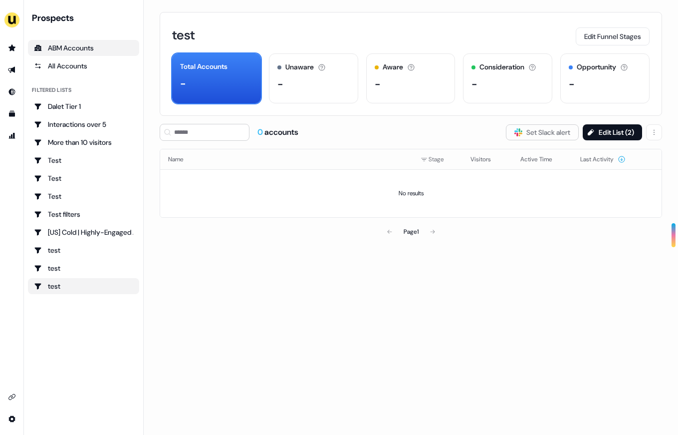
click at [46, 45] on div "ABM Accounts" at bounding box center [83, 48] width 99 height 10
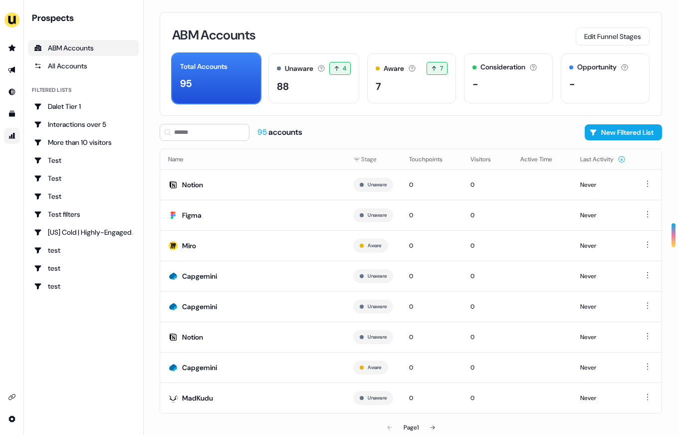
click at [6, 137] on link "Go to attribution" at bounding box center [12, 136] width 16 height 16
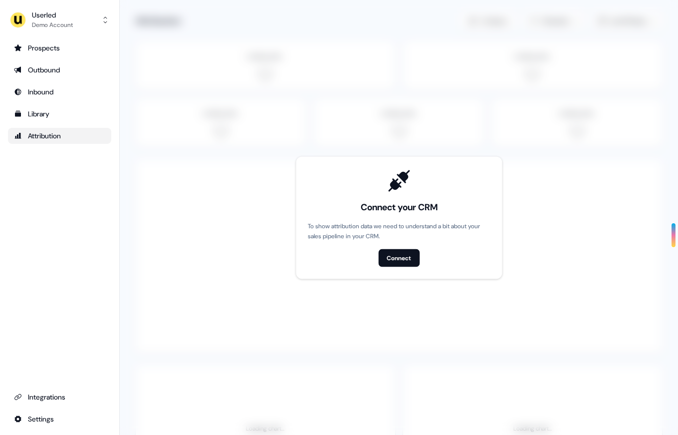
click at [46, 192] on div "Prospects Outbound Inbound Library Attribution Integrations Settings" at bounding box center [59, 233] width 103 height 387
